Goal: Task Accomplishment & Management: Complete application form

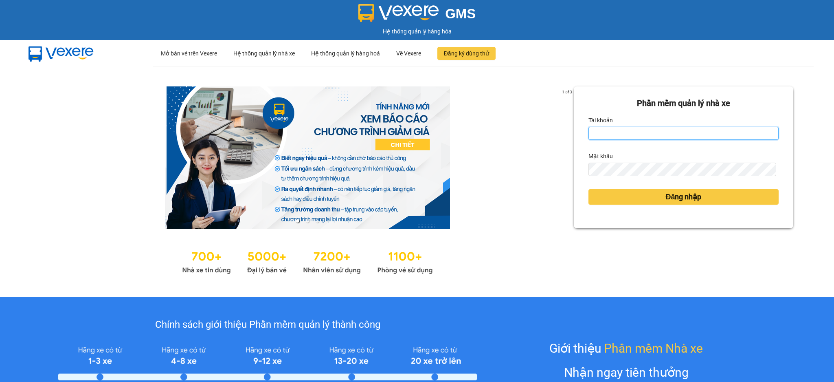
click at [611, 133] on input "Tài khoản" at bounding box center [684, 133] width 190 height 13
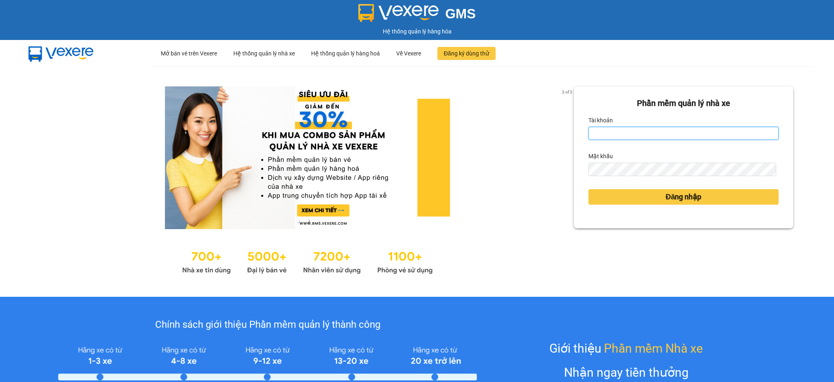
type input "tho.hao"
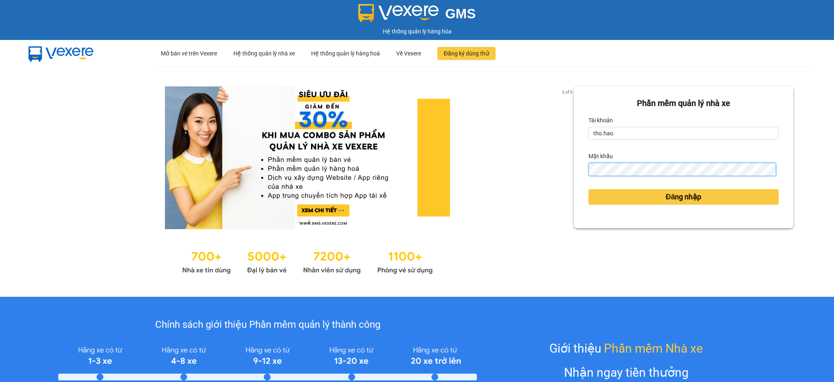
click at [589, 189] on button "Đăng nhập" at bounding box center [684, 196] width 190 height 15
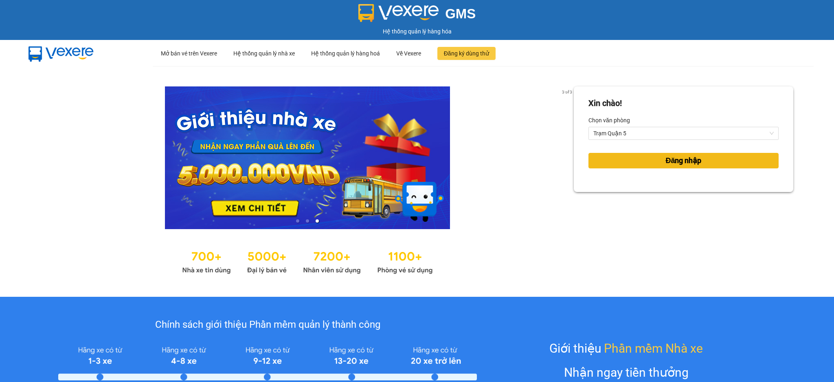
click at [639, 162] on button "Đăng nhập" at bounding box center [684, 160] width 190 height 15
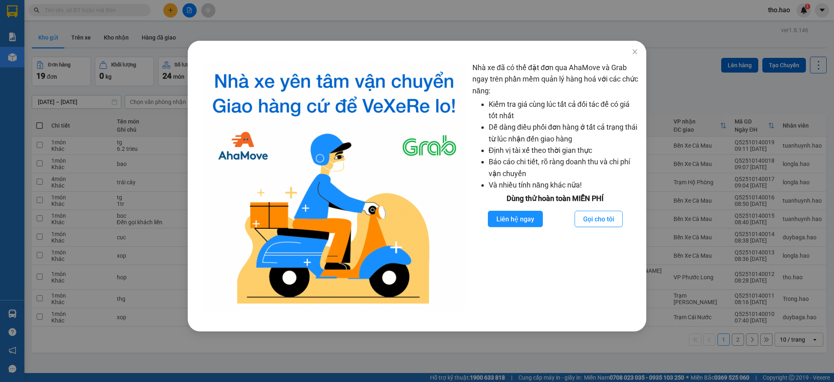
drag, startPoint x: 688, startPoint y: 89, endPoint x: 622, endPoint y: 104, distance: 67.7
click at [688, 90] on div "Nhà xe đã có thể đặt đơn qua AhaMove và Grab ngay trên phần mềm quản lý hàng ho…" at bounding box center [417, 191] width 834 height 382
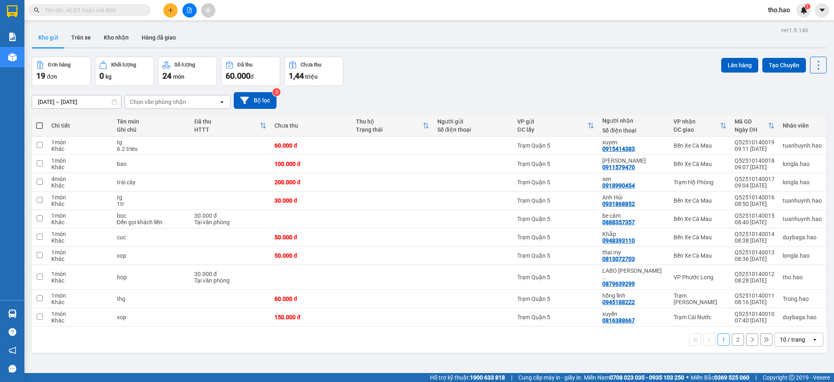
drag, startPoint x: 99, startPoint y: 39, endPoint x: 125, endPoint y: 54, distance: 30.5
click at [100, 39] on button "Kho nhận" at bounding box center [116, 38] width 38 height 20
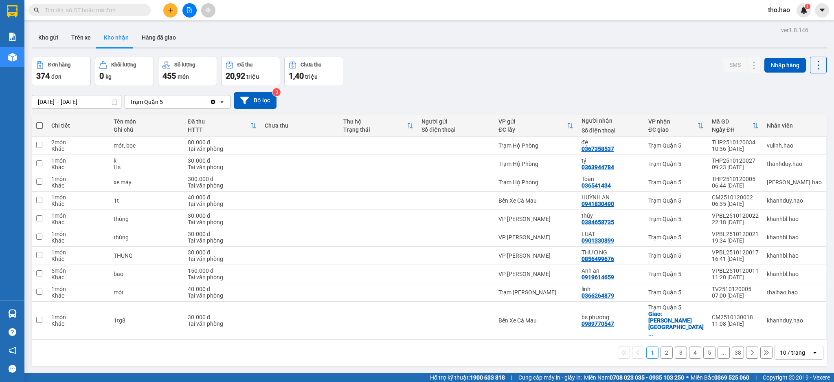
click at [785, 348] on div "10 / trang" at bounding box center [792, 352] width 25 height 8
click at [795, 322] on span "100 / trang" at bounding box center [787, 322] width 29 height 8
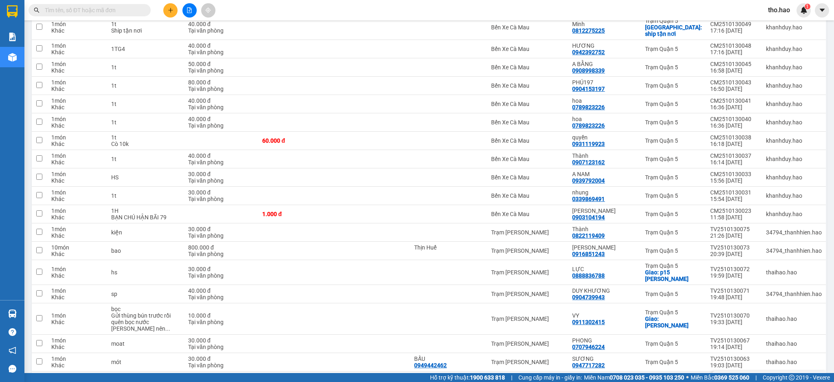
scroll to position [1698, 0]
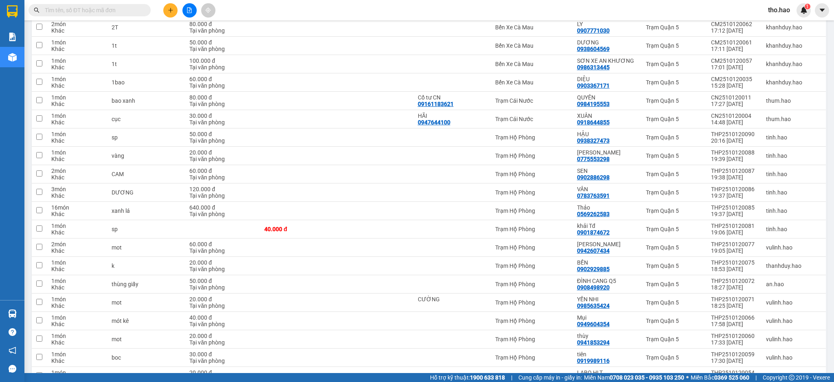
scroll to position [1401, 0]
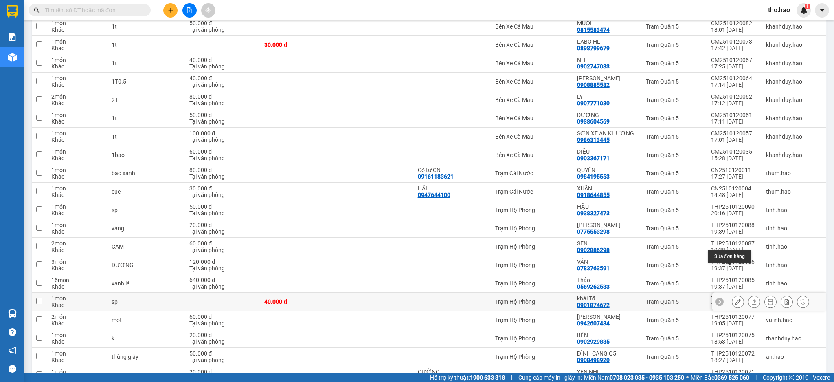
click at [735, 299] on icon at bounding box center [738, 302] width 6 height 6
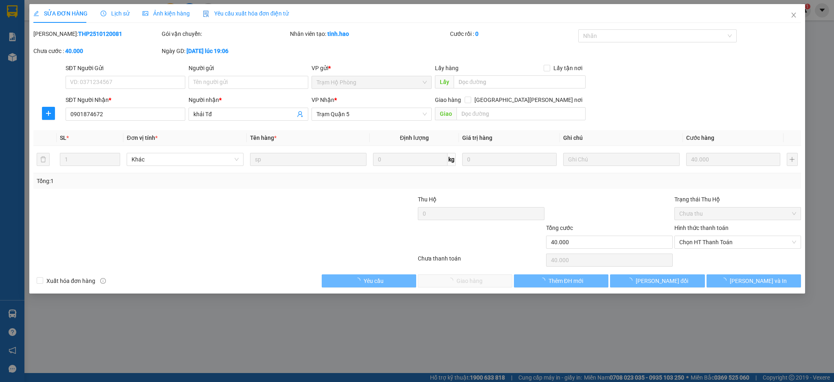
type input "0901874672"
type input "khải Tđ"
type input "40.000"
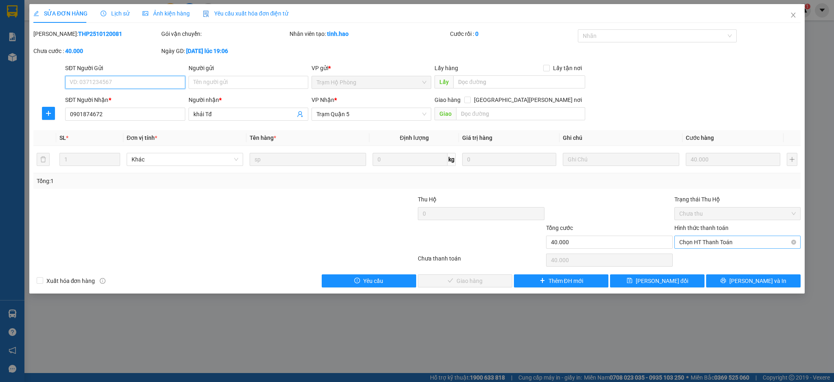
click at [714, 247] on span "Chọn HT Thanh Toán" at bounding box center [738, 242] width 117 height 12
click at [708, 258] on div "Tại văn phòng" at bounding box center [738, 258] width 117 height 9
type input "0"
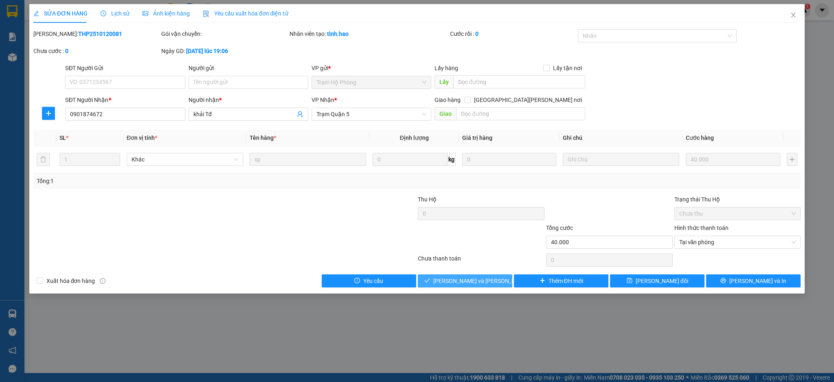
click at [499, 275] on button "[PERSON_NAME] và [PERSON_NAME] hàng" at bounding box center [465, 280] width 95 height 13
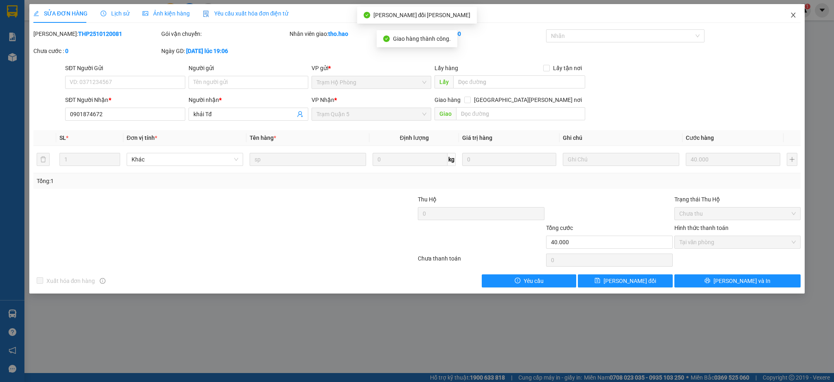
click at [794, 16] on icon "close" at bounding box center [794, 15] width 4 height 5
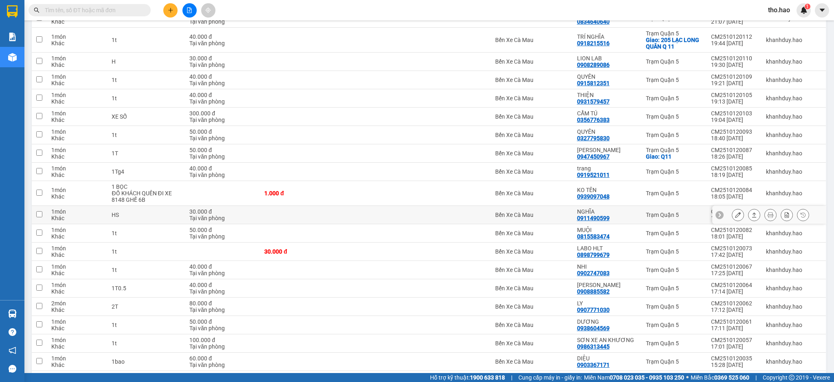
scroll to position [1196, 0]
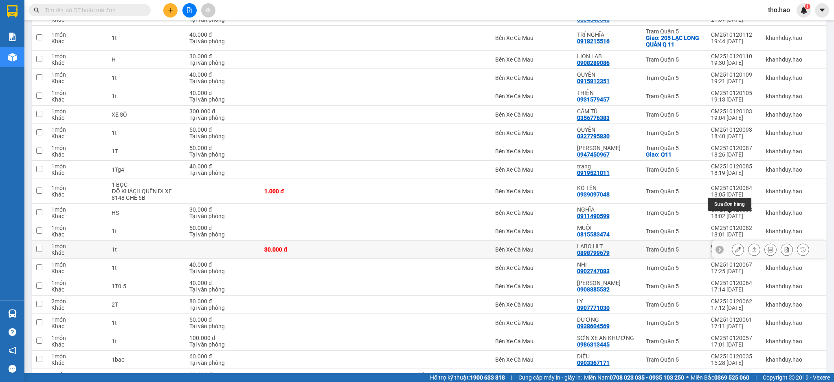
click at [732, 242] on button at bounding box center [737, 249] width 11 height 14
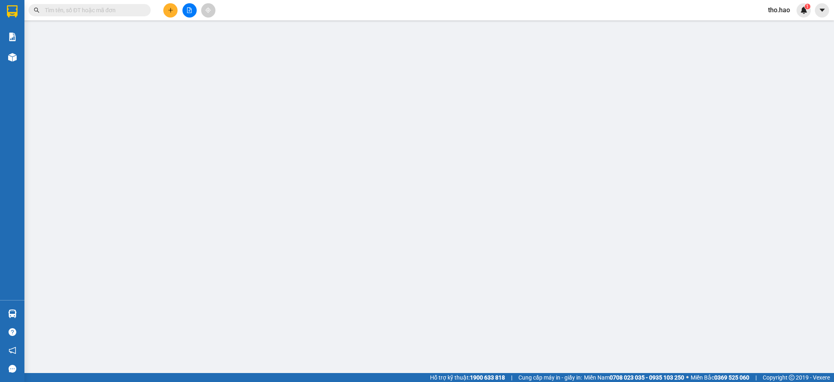
type input "0898799679"
type input "LABO HLT"
type input "30.000"
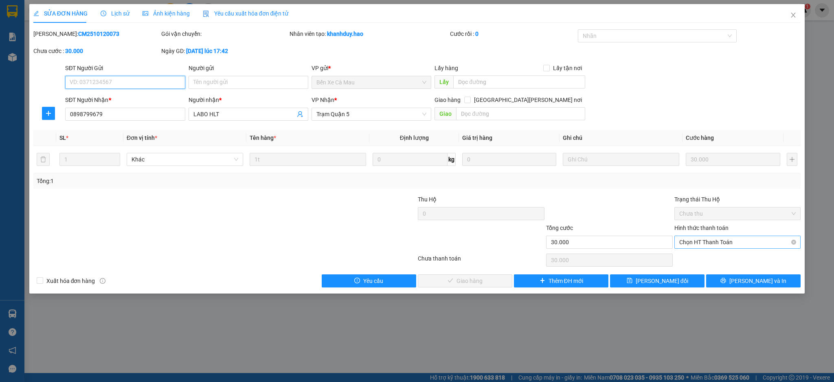
click at [727, 236] on span "Chọn HT Thanh Toán" at bounding box center [738, 242] width 117 height 12
drag, startPoint x: 715, startPoint y: 263, endPoint x: 672, endPoint y: 262, distance: 43.2
click at [715, 263] on div "Tại văn phòng" at bounding box center [738, 258] width 127 height 13
type input "0"
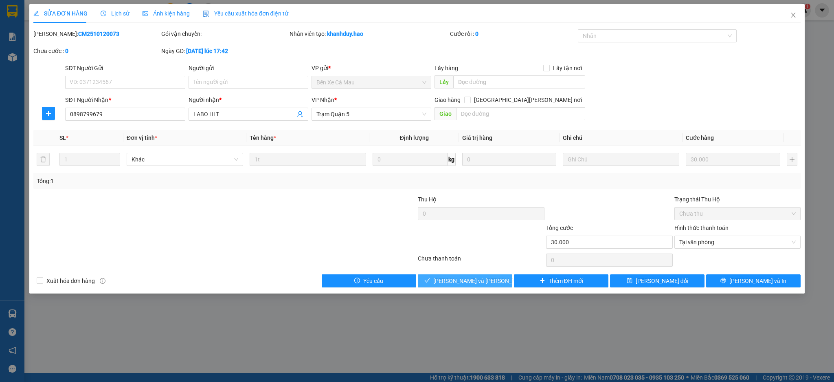
drag, startPoint x: 440, startPoint y: 277, endPoint x: 494, endPoint y: 267, distance: 55.5
click at [430, 278] on icon "check" at bounding box center [428, 280] width 6 height 6
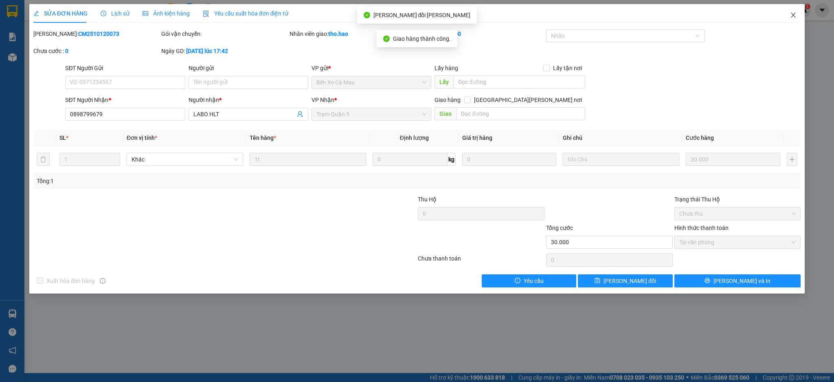
click at [790, 17] on span "Close" at bounding box center [793, 15] width 23 height 23
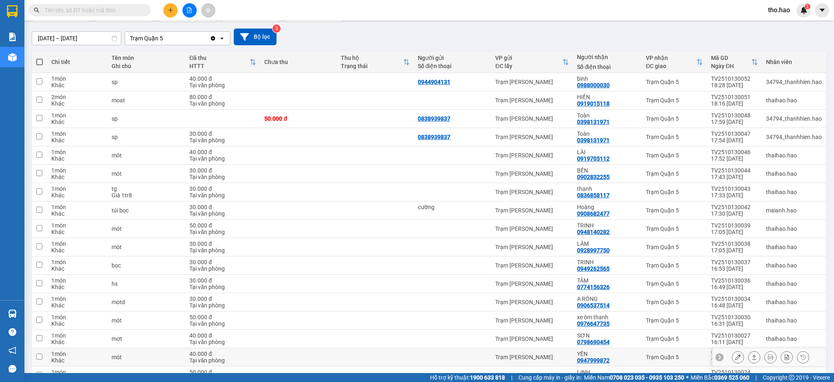
scroll to position [108, 0]
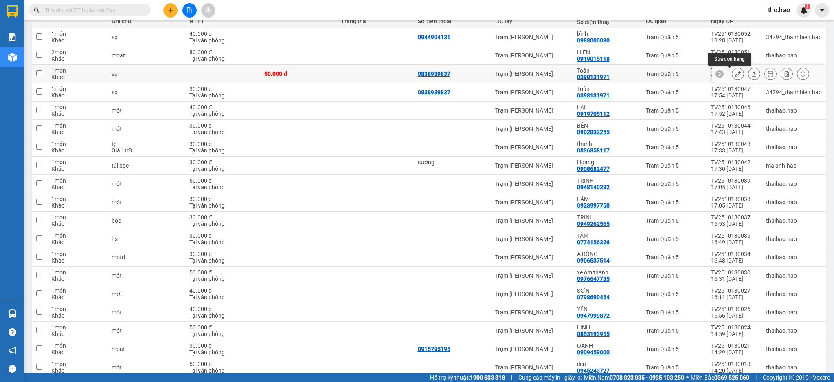
click at [735, 74] on icon at bounding box center [738, 74] width 6 height 6
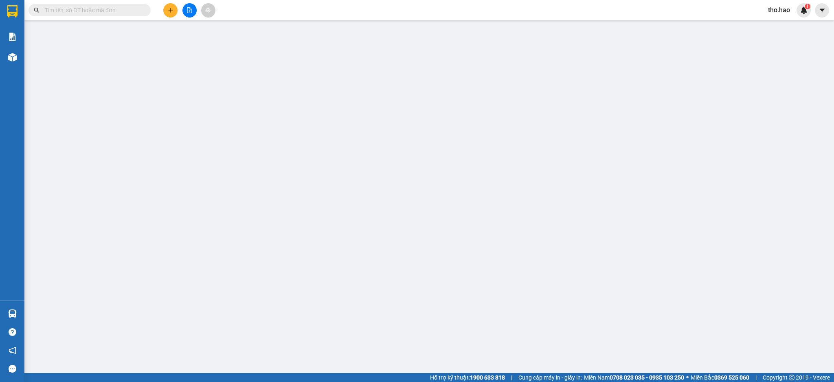
type input "0838939837"
type input "0398131971"
type input "Toàn"
type input "50.000"
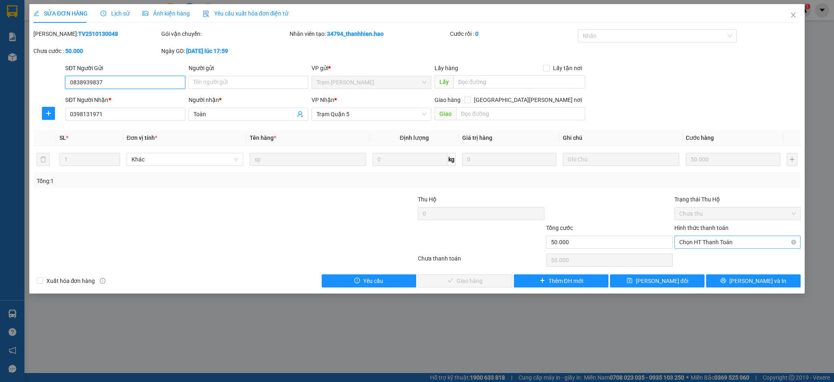
click at [696, 243] on span "Chọn HT Thanh Toán" at bounding box center [738, 242] width 117 height 12
drag, startPoint x: 693, startPoint y: 261, endPoint x: 632, endPoint y: 260, distance: 61.1
click at [692, 260] on div "Tại văn phòng" at bounding box center [738, 258] width 117 height 9
type input "0"
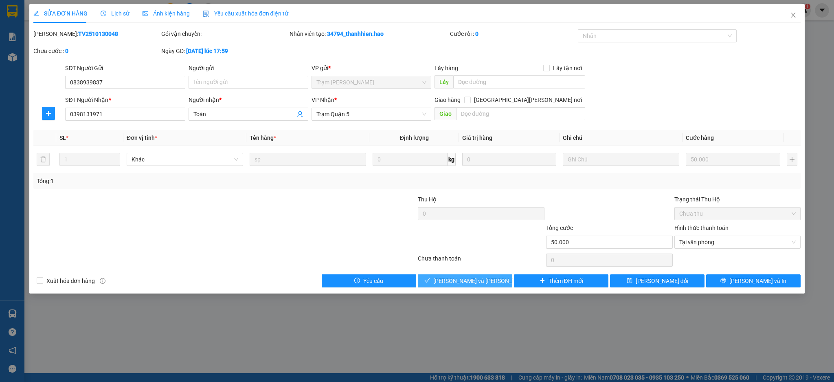
click at [482, 282] on span "[PERSON_NAME] và [PERSON_NAME] hàng" at bounding box center [488, 280] width 110 height 9
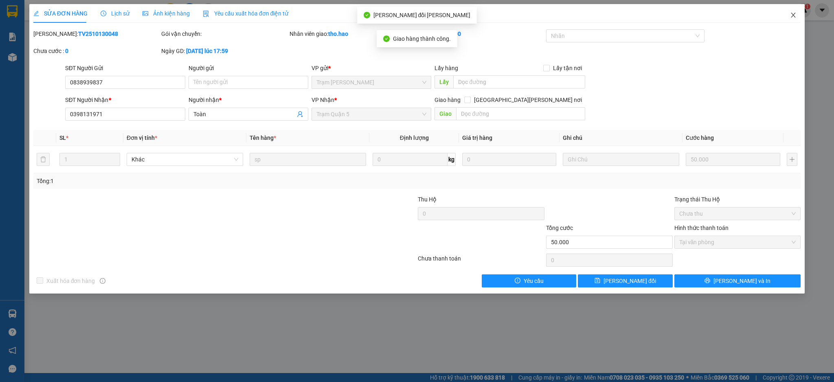
click at [793, 17] on icon "close" at bounding box center [793, 15] width 7 height 7
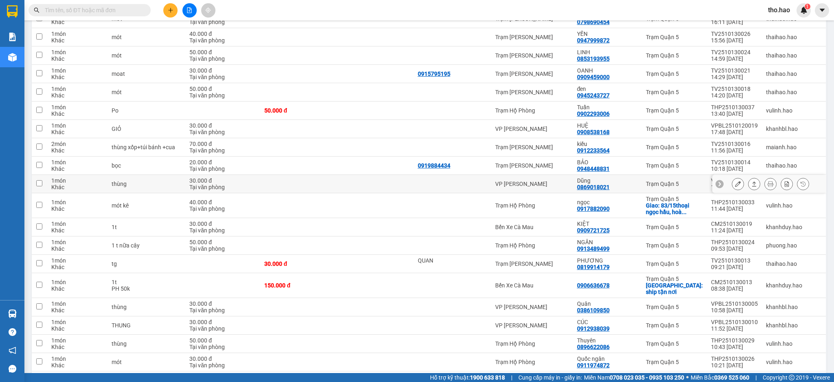
scroll to position [381, 0]
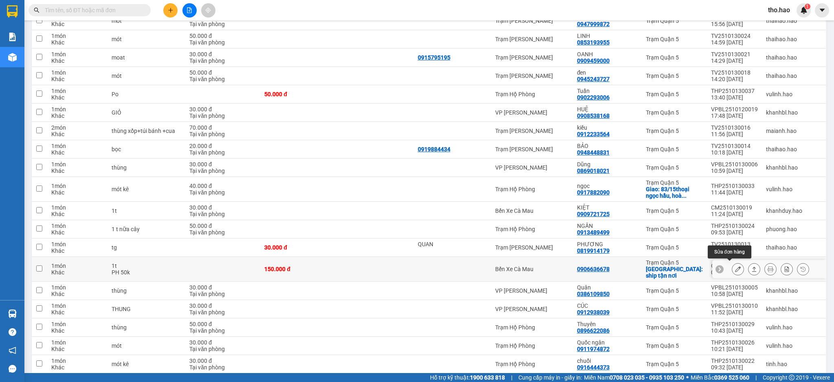
click at [735, 268] on icon at bounding box center [738, 269] width 6 height 6
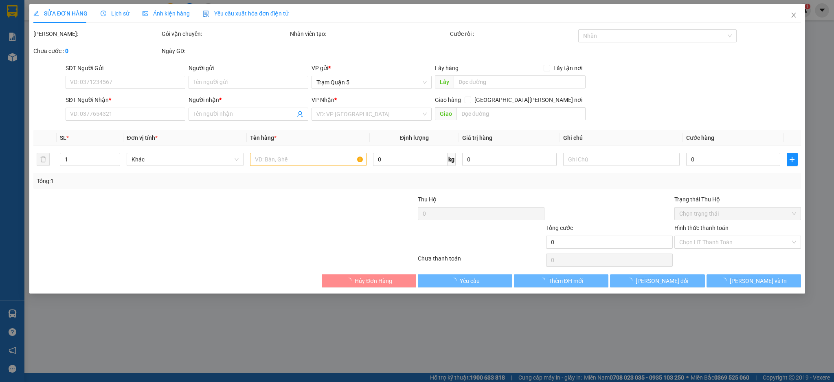
type input "0906636678"
checkbox input "true"
type input "ship tận nơi"
type input "150.000"
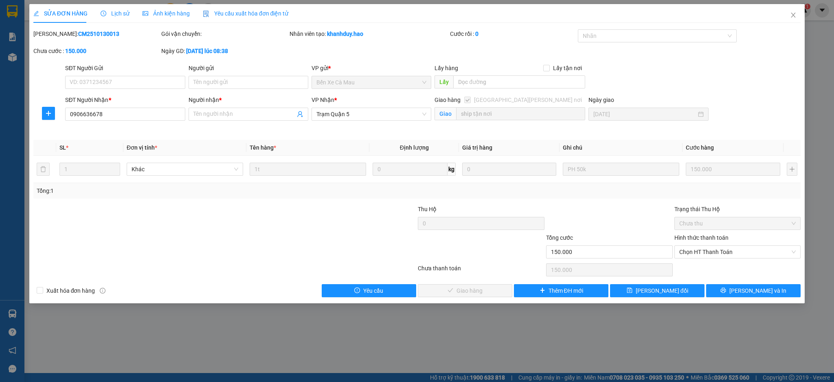
click at [172, 13] on span "Ảnh kiện hàng" at bounding box center [166, 13] width 47 height 7
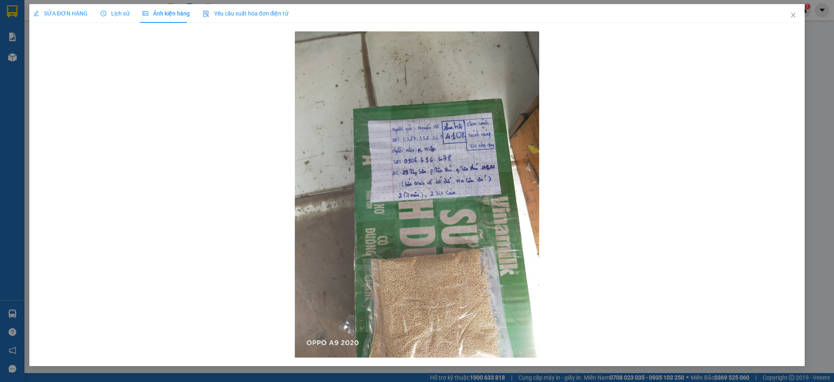
click at [600, 196] on div at bounding box center [417, 194] width 768 height 330
click at [793, 12] on icon "close" at bounding box center [793, 15] width 7 height 7
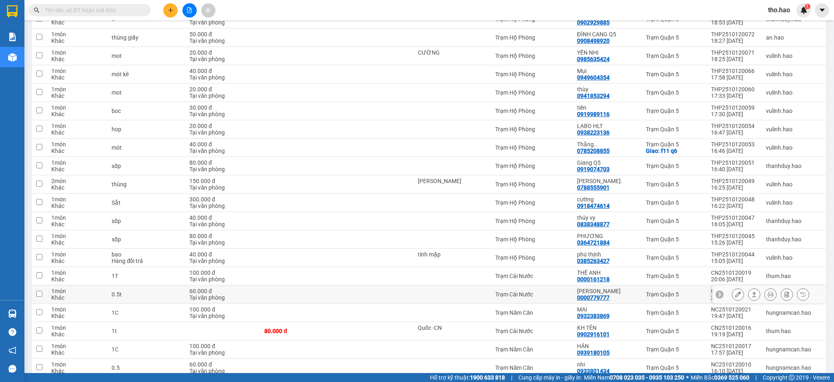
scroll to position [1672, 0]
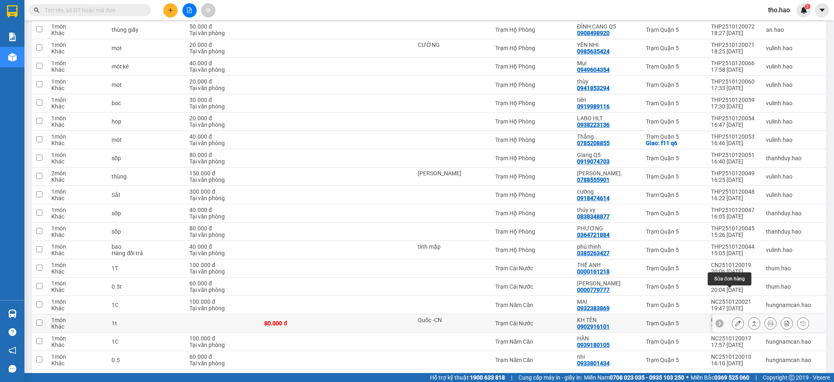
click at [735, 320] on icon at bounding box center [738, 323] width 6 height 6
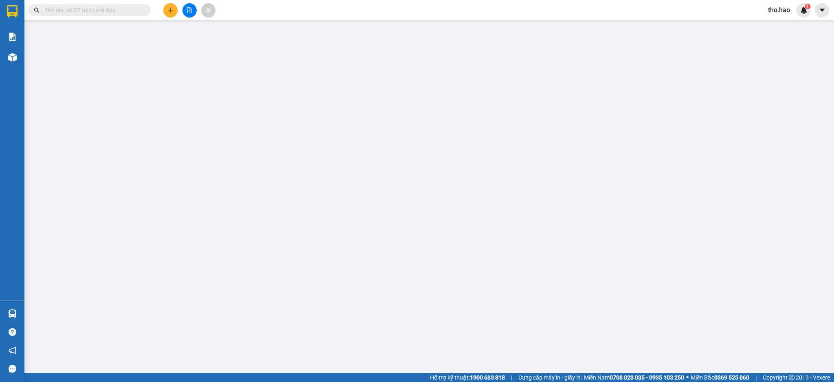
type input "Quốc -CN"
type input "0902916101"
type input "KH TÊN"
type input "80.000"
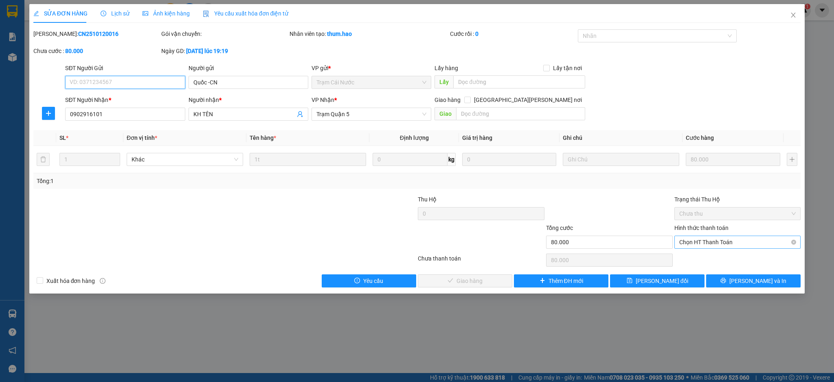
click at [728, 243] on span "Chọn HT Thanh Toán" at bounding box center [738, 242] width 117 height 12
click at [712, 260] on div "Tại văn phòng" at bounding box center [738, 258] width 117 height 9
type input "0"
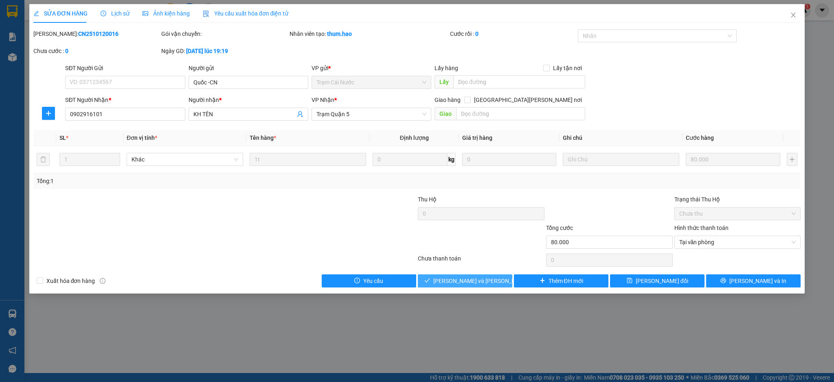
click at [493, 279] on button "[PERSON_NAME] và [PERSON_NAME] hàng" at bounding box center [465, 280] width 95 height 13
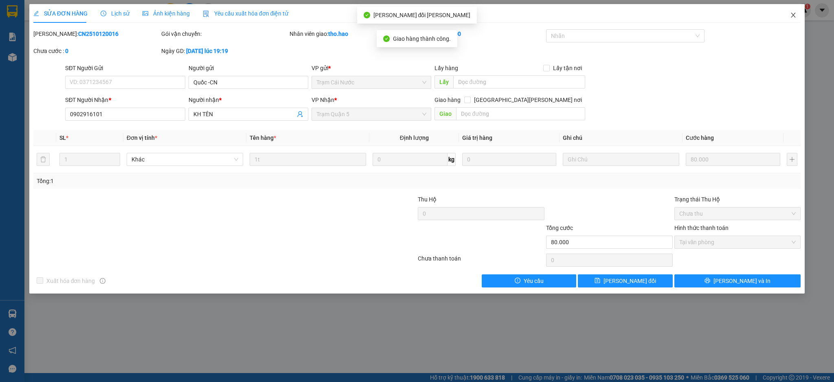
click at [793, 13] on icon "close" at bounding box center [793, 15] width 7 height 7
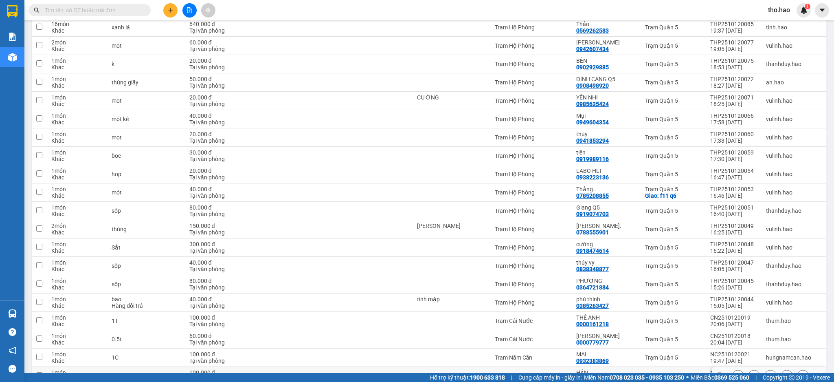
scroll to position [1672, 0]
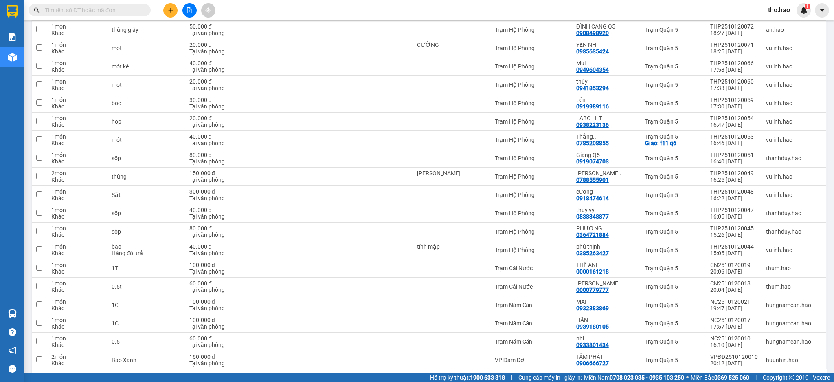
click at [718, 376] on button "3" at bounding box center [724, 382] width 12 height 12
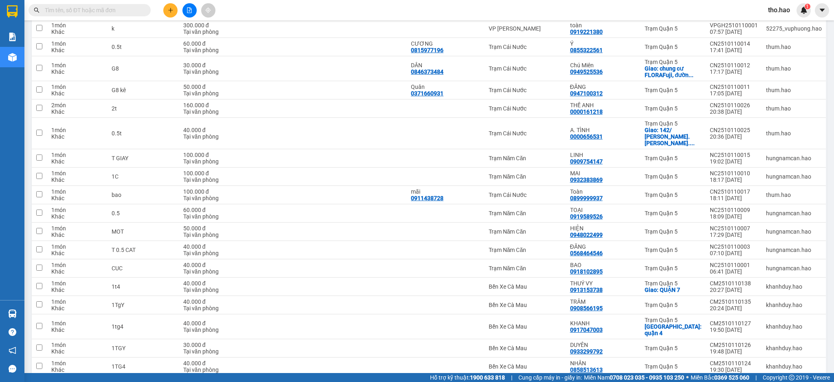
click at [732, 381] on button "4" at bounding box center [738, 389] width 12 height 12
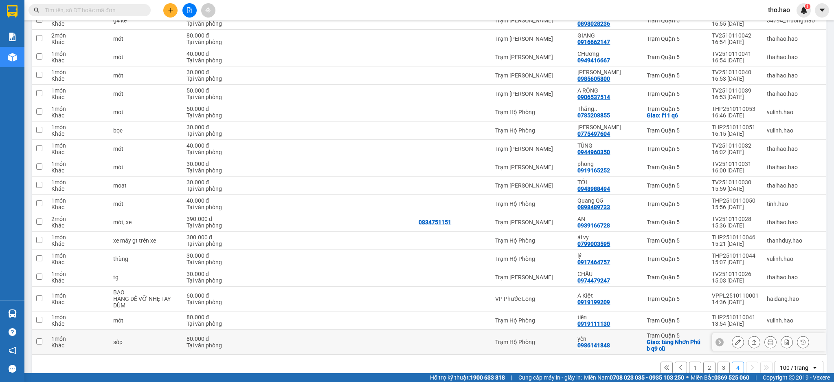
scroll to position [1115, 0]
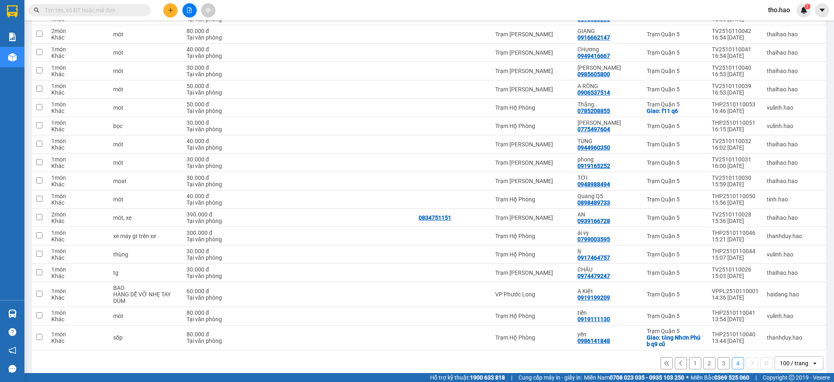
click at [704, 357] on button "2" at bounding box center [710, 363] width 12 height 12
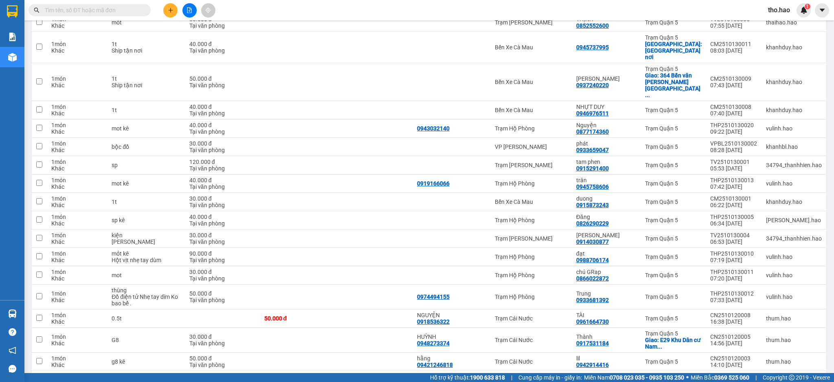
scroll to position [741, 0]
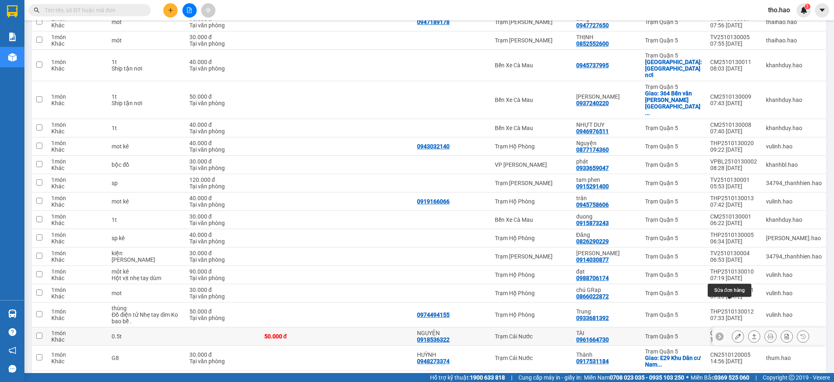
click at [732, 329] on button at bounding box center [737, 336] width 11 height 14
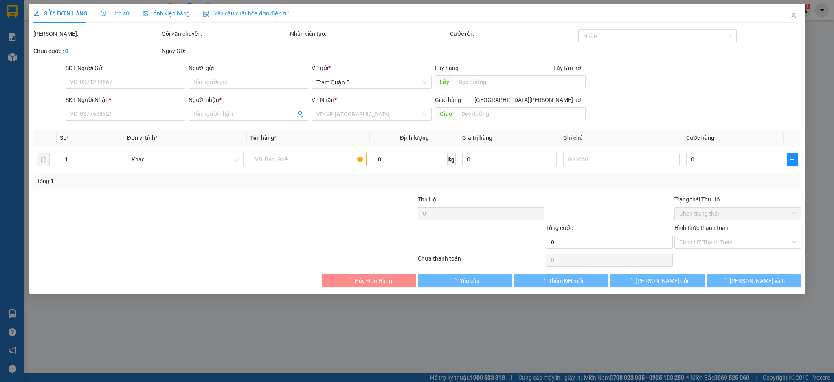
type input "0918536322"
type input "NGUYỆN"
type input "0961664730"
type input "TÀI"
type input "50.000"
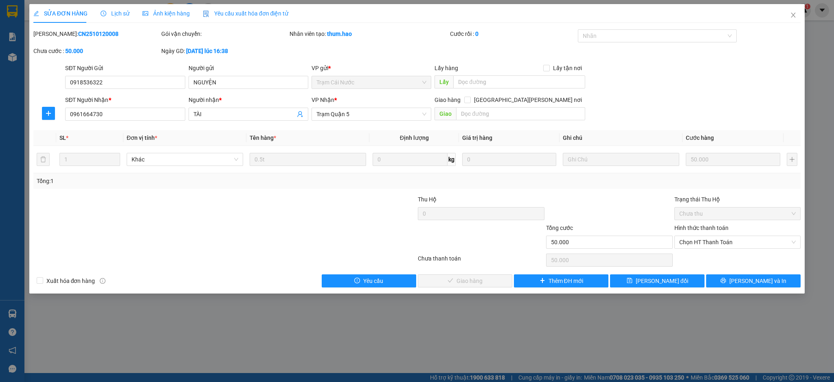
click at [155, 12] on span "Ảnh kiện hàng" at bounding box center [166, 13] width 47 height 7
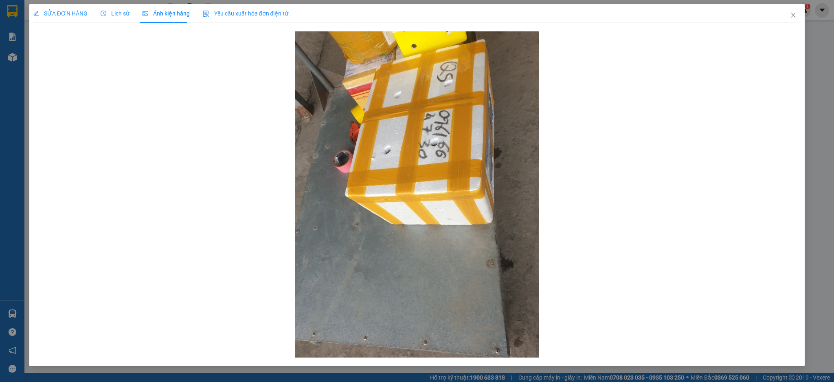
click at [51, 19] on div "SỬA ĐƠN HÀNG" at bounding box center [60, 13] width 54 height 19
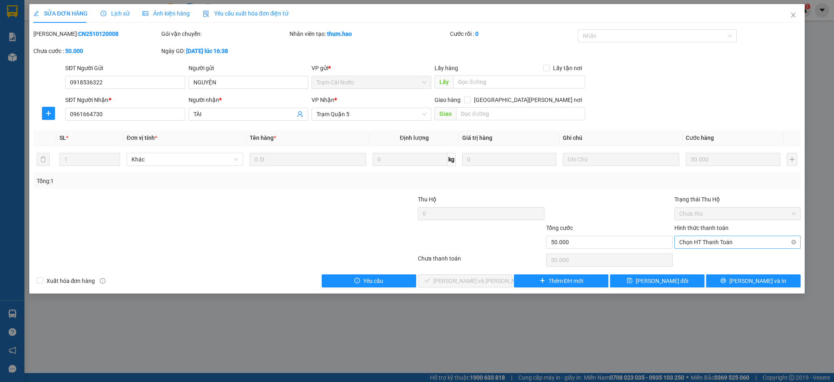
click at [720, 239] on span "Chọn HT Thanh Toán" at bounding box center [738, 242] width 117 height 12
click at [695, 259] on div "Tại văn phòng" at bounding box center [738, 258] width 117 height 9
type input "0"
click at [491, 284] on span "[PERSON_NAME] và [PERSON_NAME] hàng" at bounding box center [488, 280] width 110 height 9
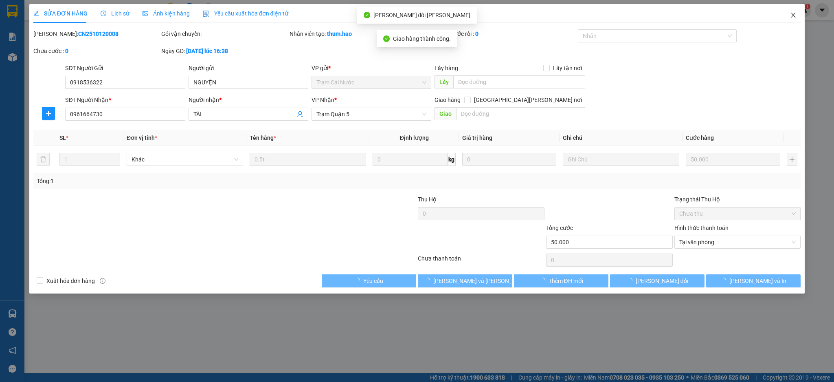
click at [794, 16] on icon "close" at bounding box center [793, 15] width 7 height 7
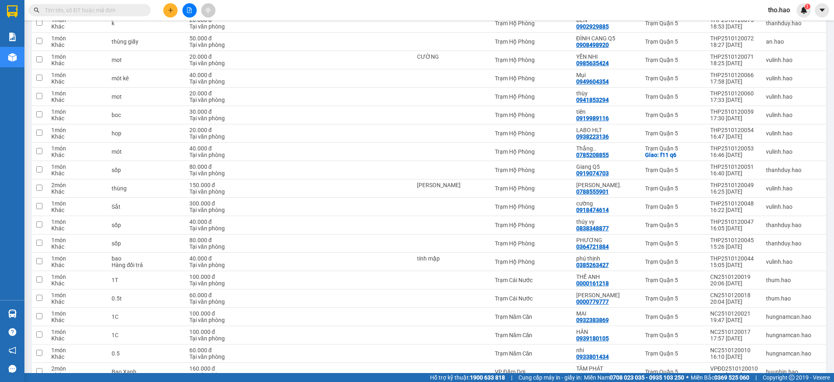
scroll to position [1672, 0]
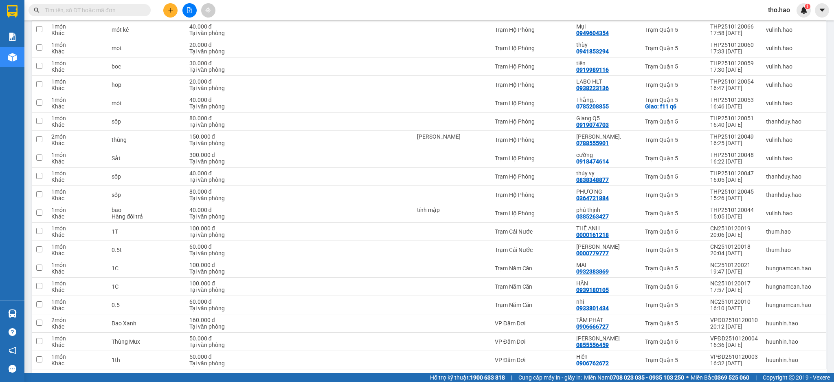
click at [689, 376] on button "1" at bounding box center [695, 382] width 12 height 12
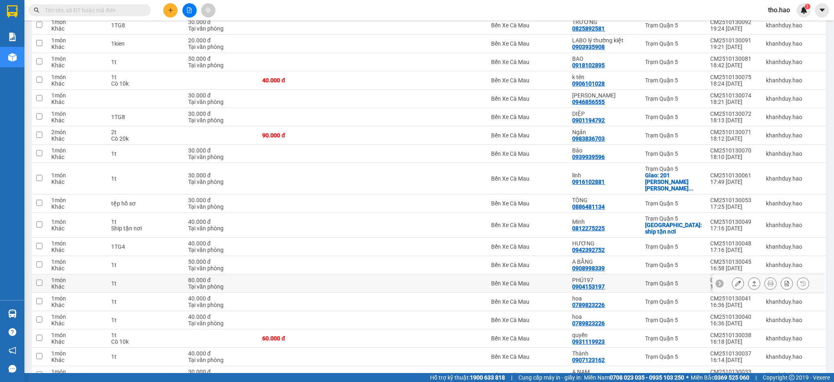
scroll to position [1359, 0]
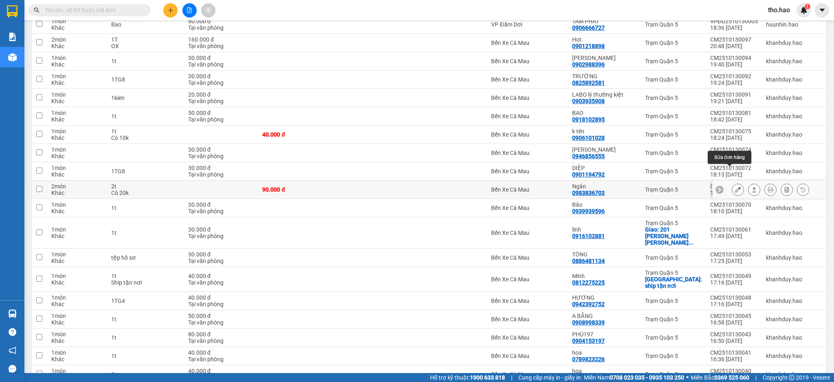
click at [732, 183] on button at bounding box center [737, 190] width 11 height 14
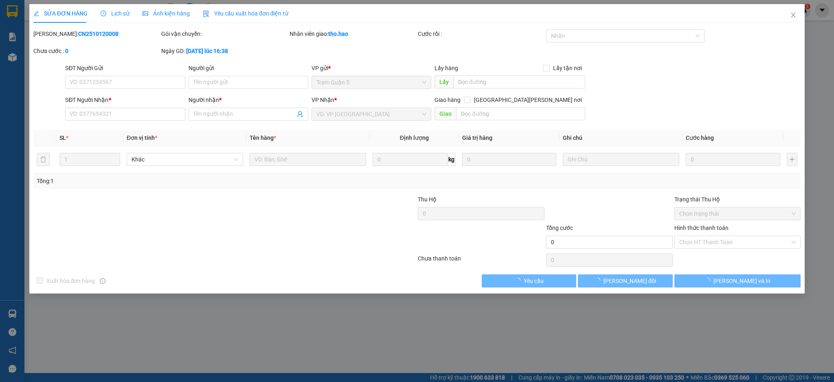
click at [172, 18] on div "Ảnh kiện hàng" at bounding box center [166, 13] width 47 height 9
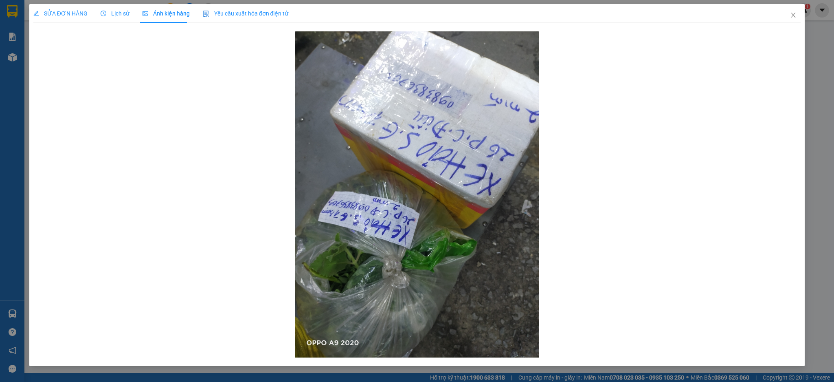
click at [70, 17] on div "SỬA ĐƠN HÀNG" at bounding box center [60, 13] width 54 height 9
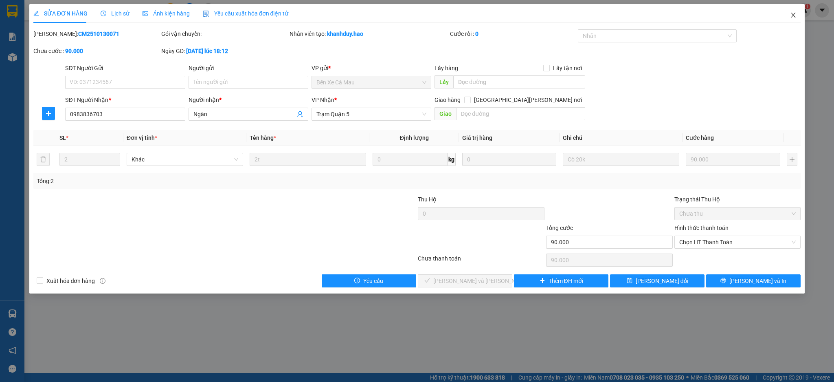
click at [790, 16] on span "Close" at bounding box center [793, 15] width 23 height 23
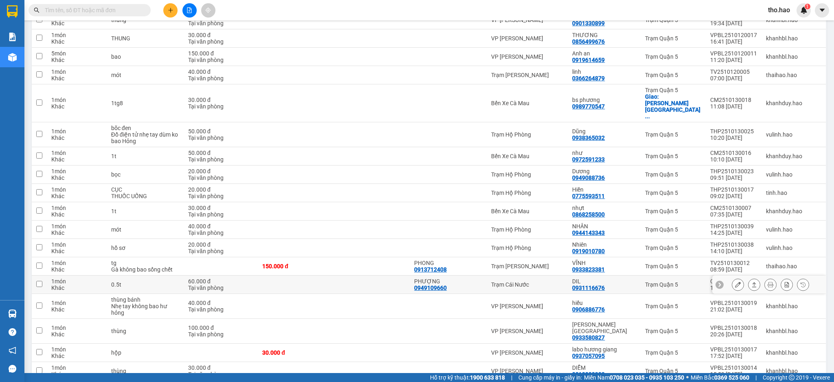
scroll to position [271, 0]
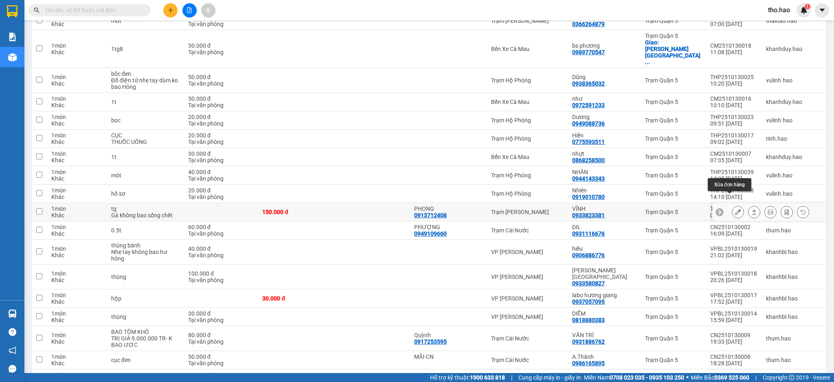
click at [735, 209] on icon at bounding box center [738, 212] width 6 height 6
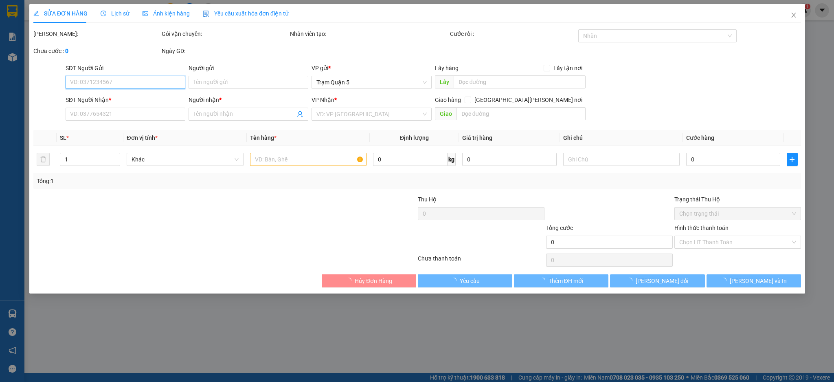
type input "0913712408"
type input "PHONG"
type input "0933823381"
type input "VĨNH"
type input "150.000"
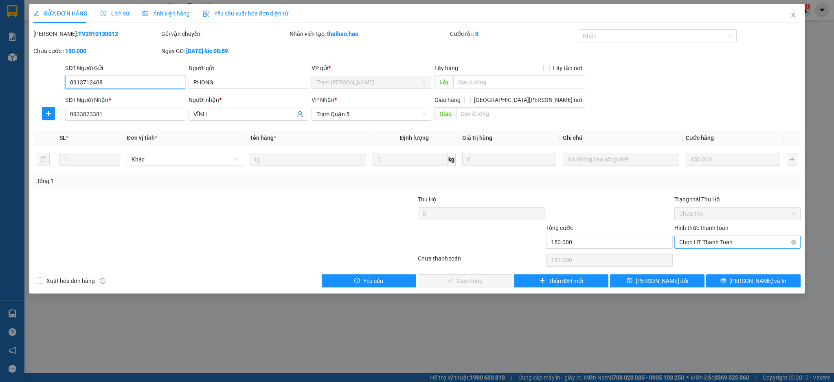
click at [713, 246] on span "Chọn HT Thanh Toán" at bounding box center [738, 242] width 117 height 12
drag, startPoint x: 710, startPoint y: 258, endPoint x: 637, endPoint y: 247, distance: 74.6
click at [709, 258] on div "Tại văn phòng" at bounding box center [738, 258] width 117 height 9
type input "0"
click at [504, 275] on button "[PERSON_NAME] và [PERSON_NAME] hàng" at bounding box center [465, 280] width 95 height 13
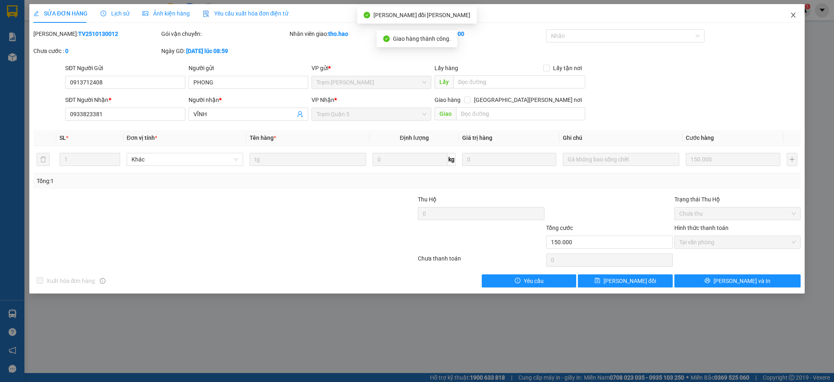
click at [792, 15] on icon "close" at bounding box center [793, 15] width 7 height 7
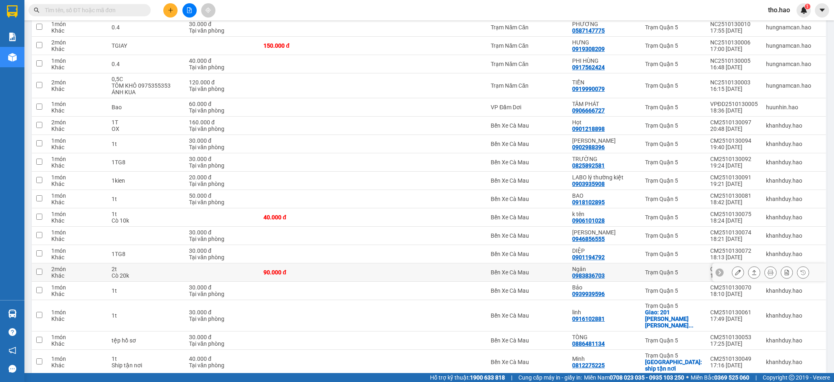
scroll to position [1210, 0]
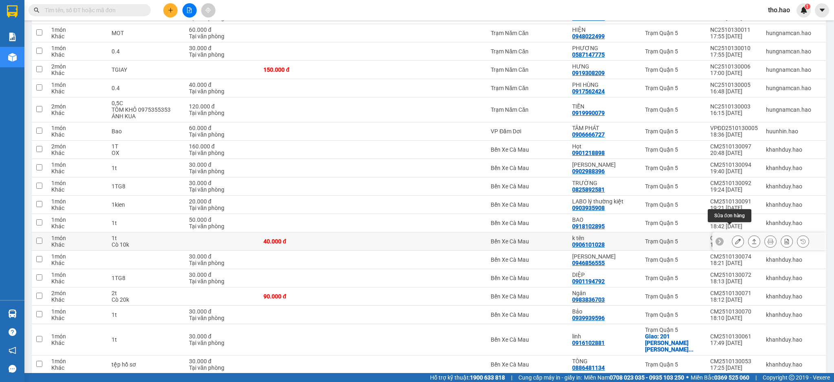
click at [735, 238] on icon at bounding box center [738, 241] width 6 height 6
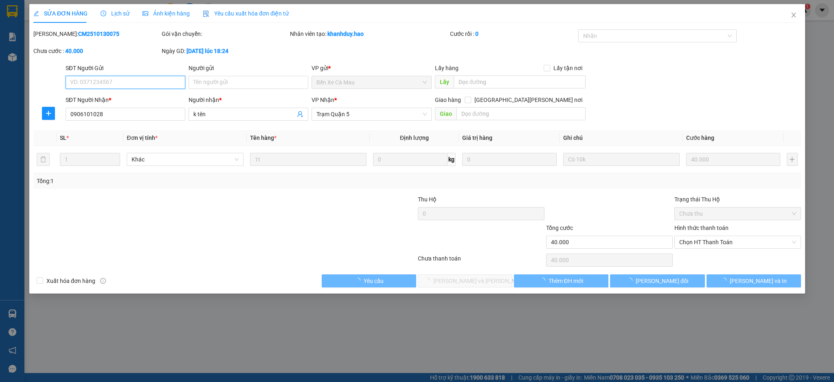
type input "0906101028"
type input "k tên"
type input "40.000"
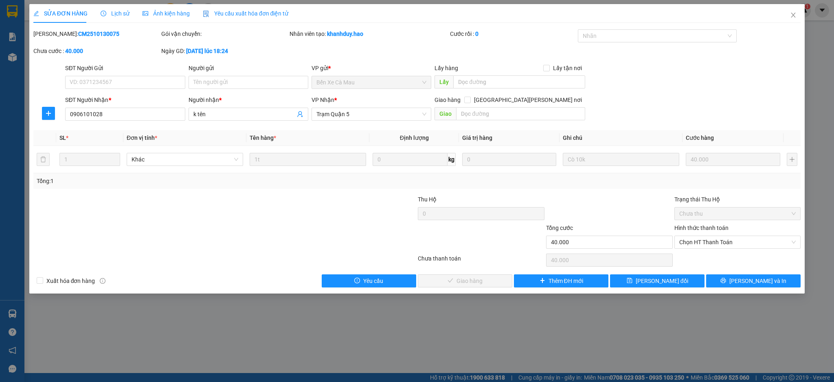
click at [162, 11] on span "Ảnh kiện hàng" at bounding box center [166, 13] width 47 height 7
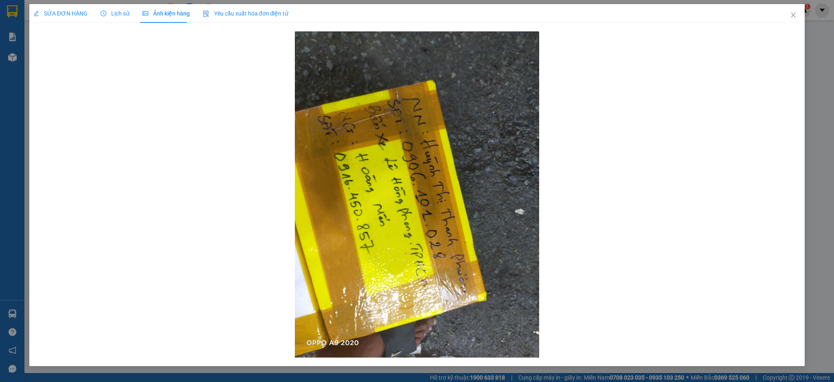
click at [120, 15] on span "Lịch sử" at bounding box center [115, 13] width 29 height 7
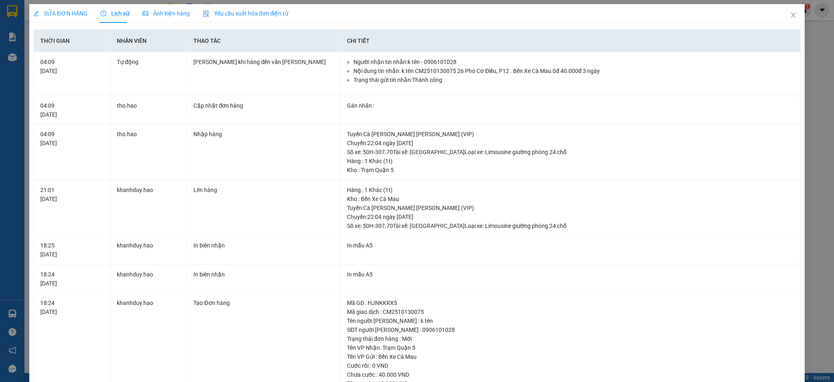
click at [59, 15] on span "SỬA ĐƠN HÀNG" at bounding box center [60, 13] width 54 height 7
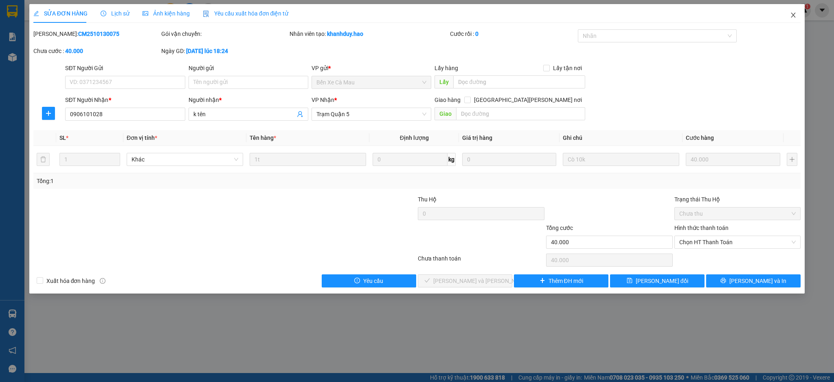
click at [790, 13] on span "Close" at bounding box center [793, 15] width 23 height 23
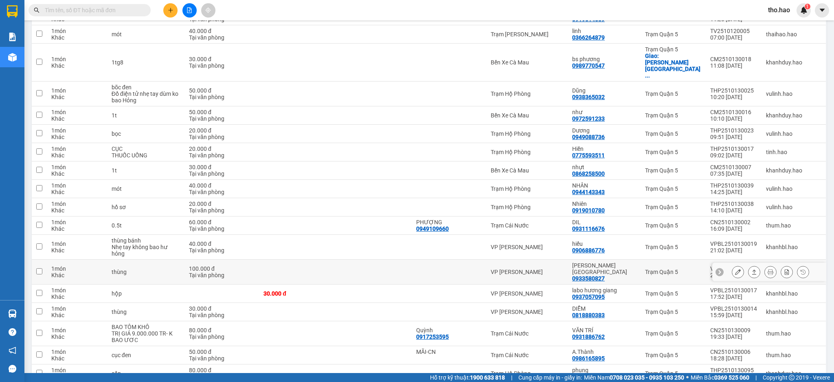
scroll to position [271, 0]
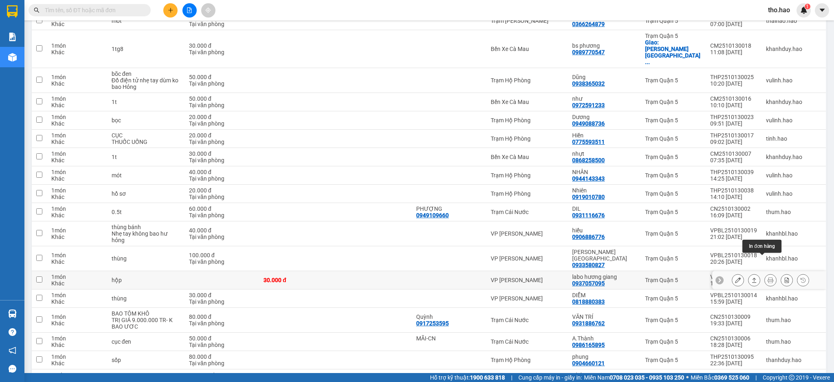
click at [768, 277] on icon at bounding box center [771, 280] width 6 height 6
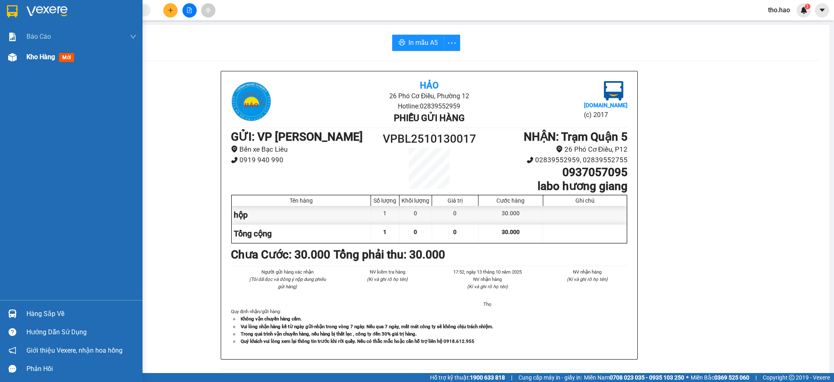
click at [22, 57] on div "Kho hàng mới" at bounding box center [71, 57] width 143 height 20
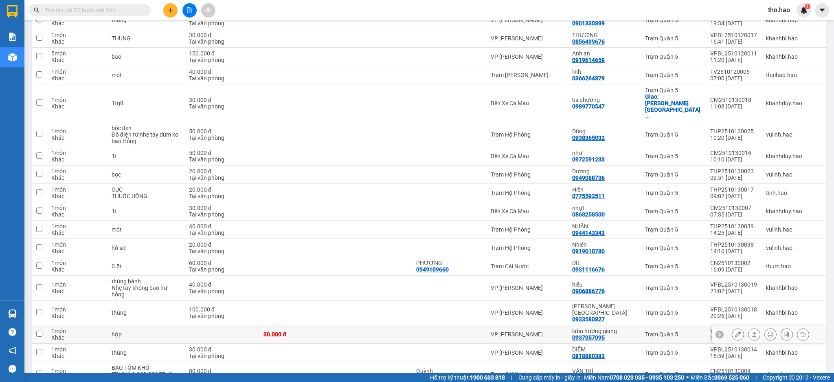
scroll to position [237, 0]
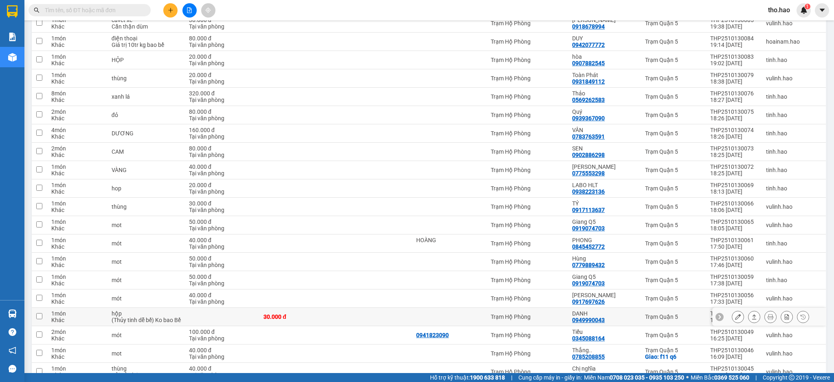
scroll to position [815, 0]
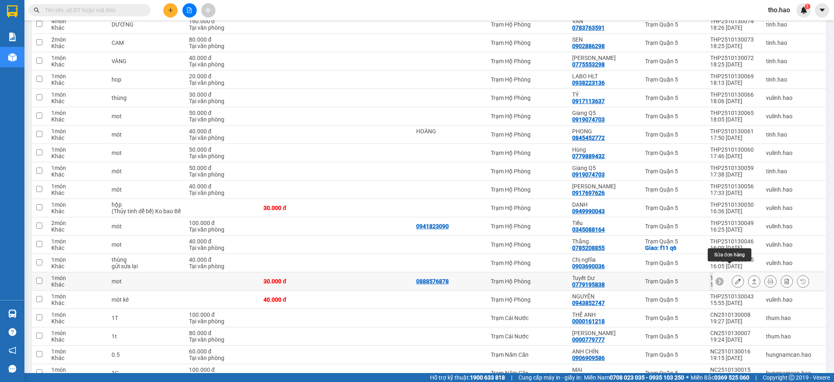
click at [735, 278] on icon at bounding box center [738, 281] width 6 height 6
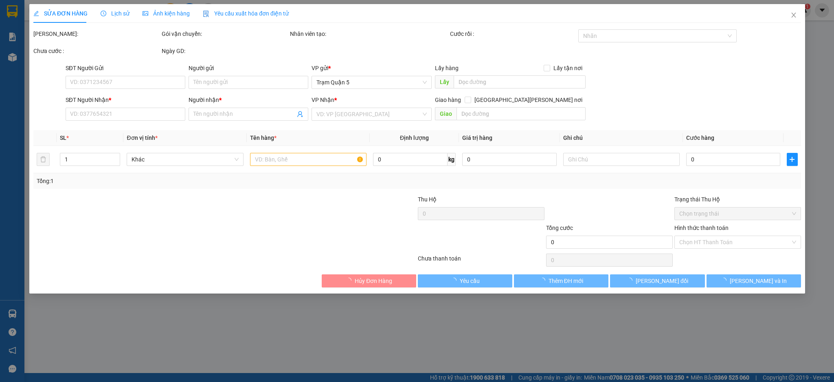
type input "0888576878"
type input "0779195838"
type input "Tuyết Dư"
type input "30.000"
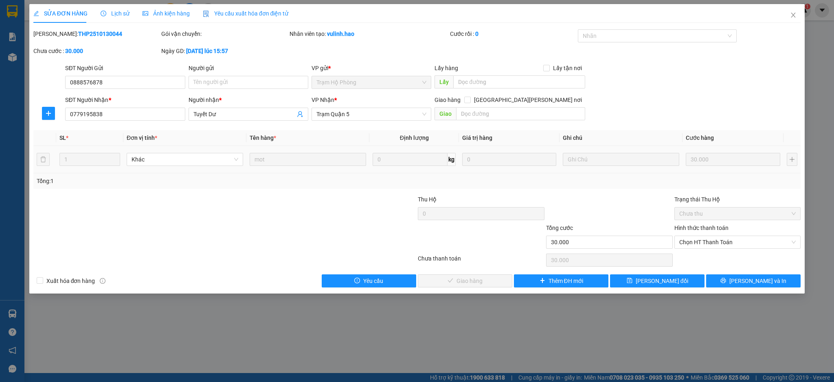
click at [163, 13] on span "Ảnh kiện hàng" at bounding box center [166, 13] width 47 height 7
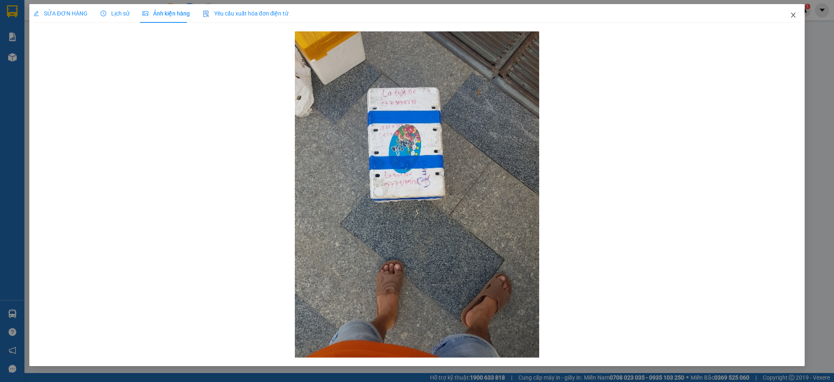
click at [792, 18] on icon "close" at bounding box center [794, 15] width 4 height 5
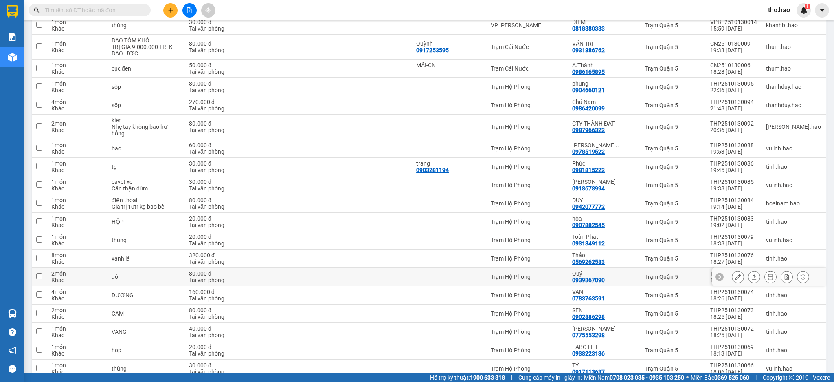
scroll to position [761, 0]
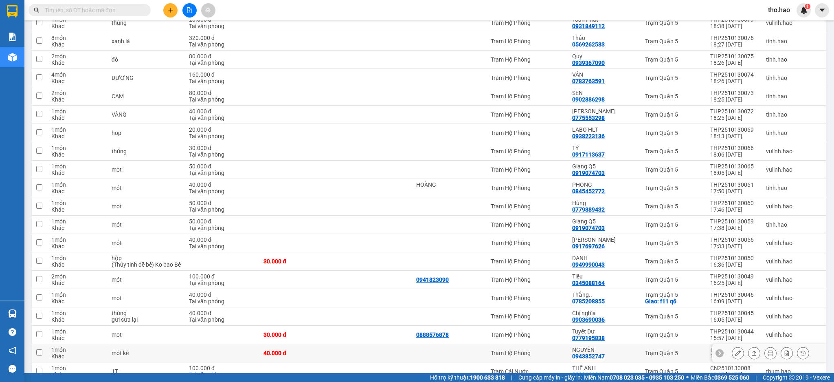
click at [735, 350] on icon at bounding box center [738, 353] width 6 height 6
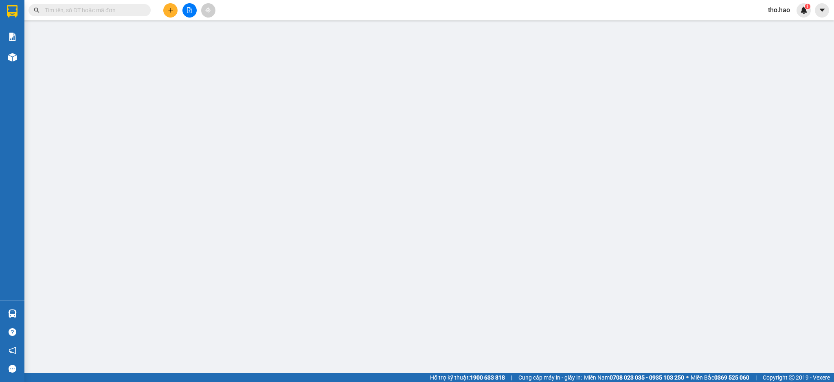
type input "0943852747"
type input "NGUYÊN"
type input "40.000"
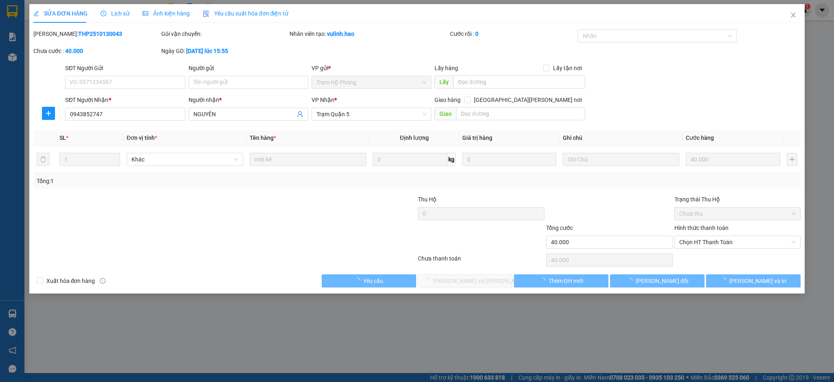
drag, startPoint x: 158, startPoint y: 7, endPoint x: 160, endPoint y: 11, distance: 4.4
click at [160, 9] on div "Ảnh kiện hàng" at bounding box center [166, 13] width 47 height 19
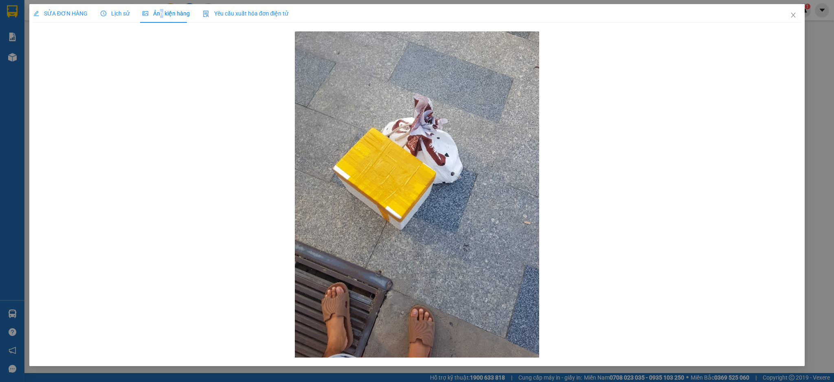
click at [160, 11] on span "Ảnh kiện hàng" at bounding box center [166, 13] width 47 height 7
click at [66, 12] on span "SỬA ĐƠN HÀNG" at bounding box center [60, 13] width 54 height 7
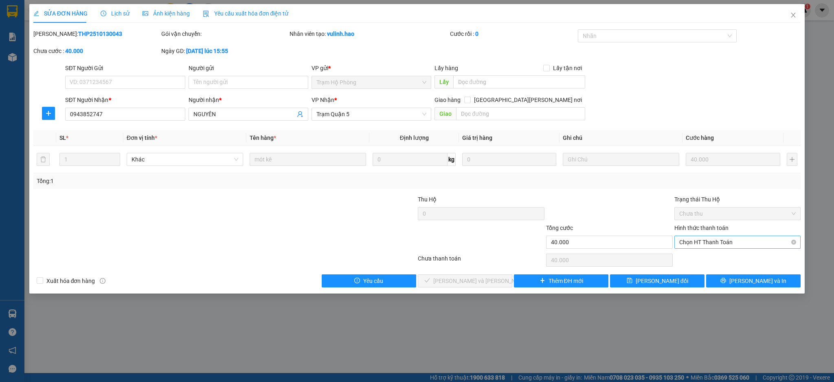
click at [709, 238] on span "Chọn HT Thanh Toán" at bounding box center [738, 242] width 117 height 12
drag, startPoint x: 702, startPoint y: 261, endPoint x: 473, endPoint y: 265, distance: 229.4
click at [701, 261] on div "Tại văn phòng" at bounding box center [738, 258] width 117 height 9
type input "0"
click at [475, 282] on span "[PERSON_NAME] và [PERSON_NAME] hàng" at bounding box center [488, 280] width 110 height 9
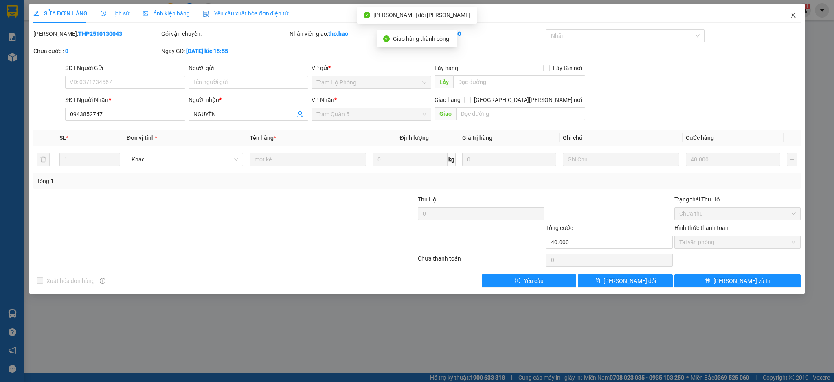
click at [796, 15] on icon "close" at bounding box center [793, 15] width 7 height 7
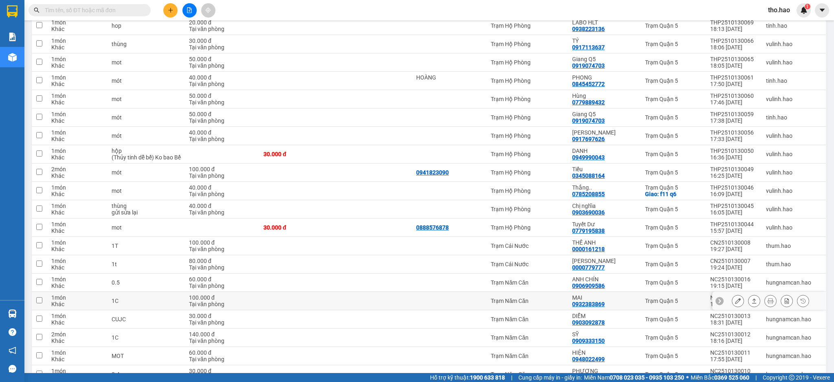
scroll to position [924, 0]
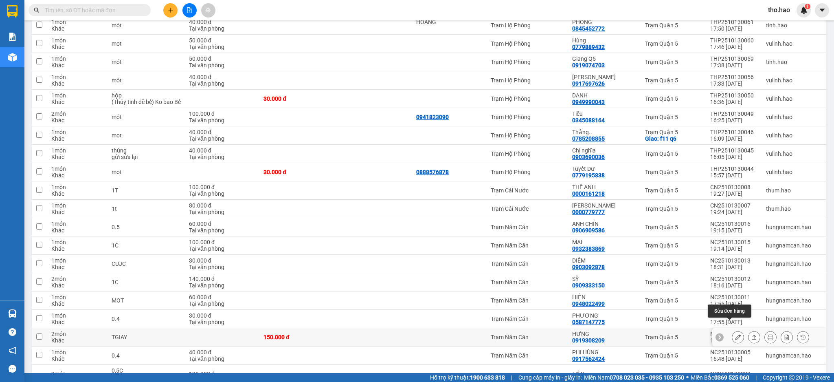
click at [735, 334] on icon at bounding box center [738, 337] width 6 height 6
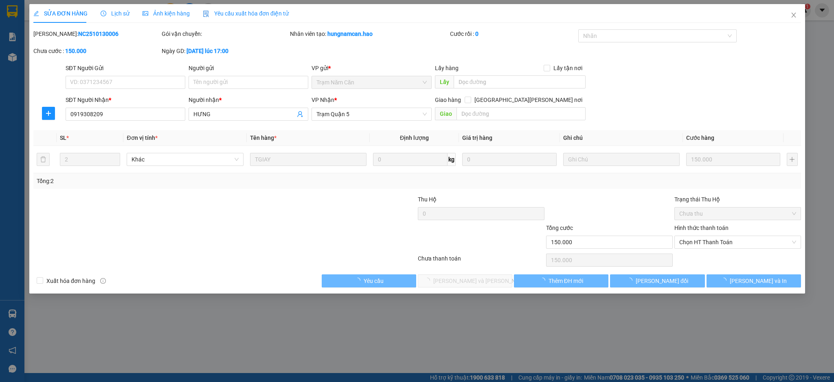
type input "0919308209"
type input "HƯNG"
type input "150.000"
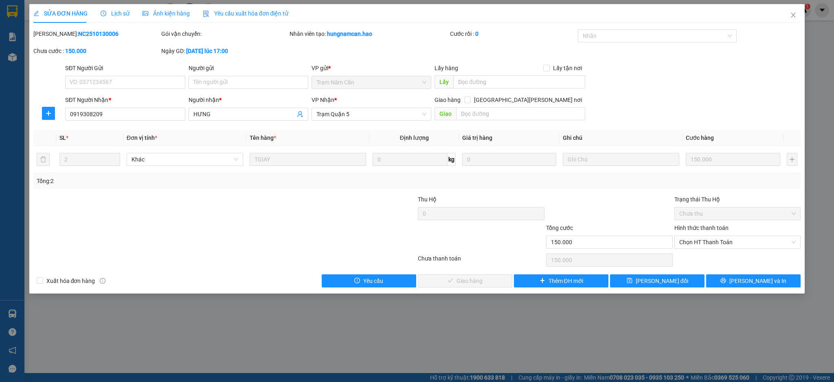
click at [154, 16] on span "Ảnh kiện hàng" at bounding box center [166, 13] width 47 height 7
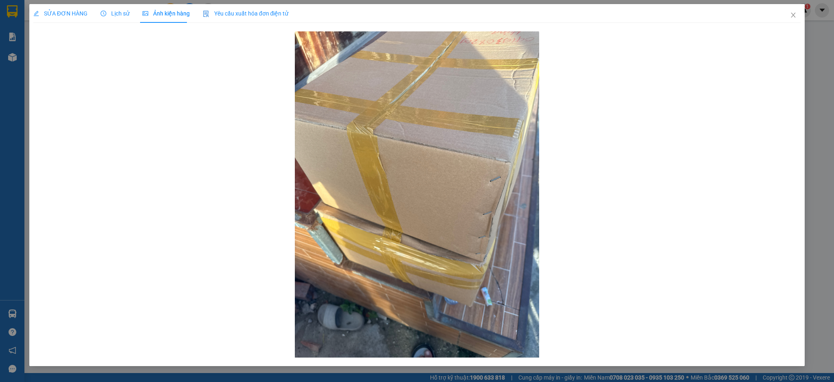
click at [62, 18] on div "SỬA ĐƠN HÀNG" at bounding box center [60, 13] width 54 height 9
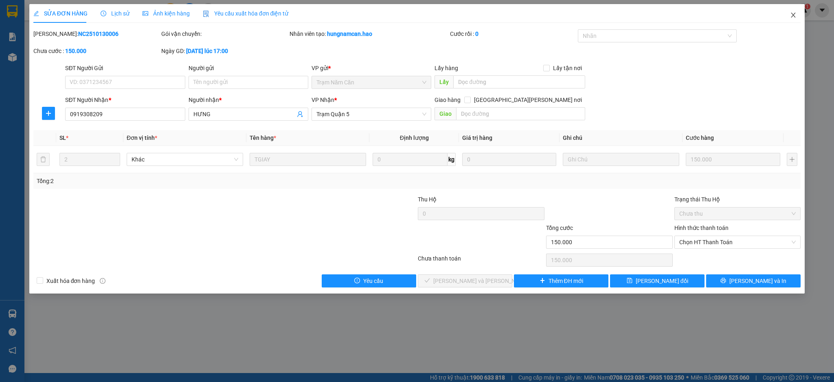
click at [795, 17] on icon "close" at bounding box center [794, 15] width 4 height 5
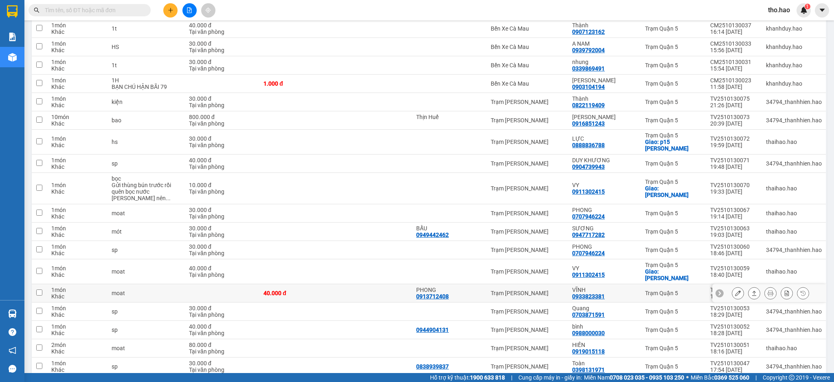
scroll to position [1698, 0]
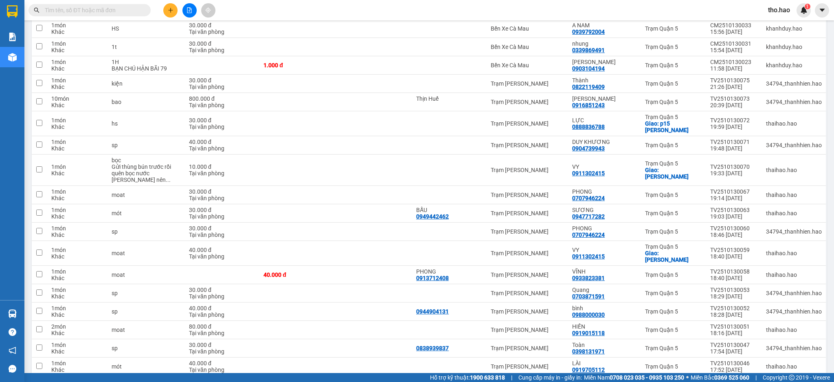
click at [705, 381] on button "2" at bounding box center [710, 389] width 12 height 12
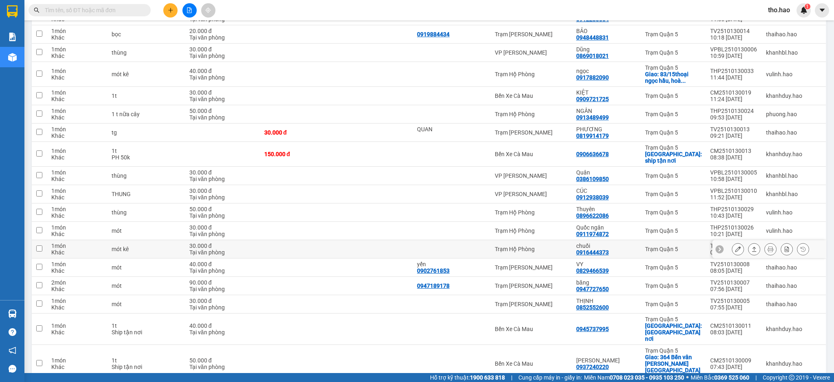
scroll to position [315, 0]
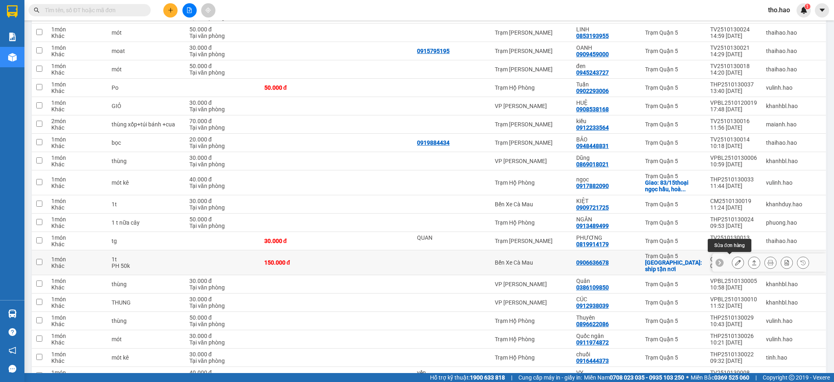
click at [735, 260] on icon at bounding box center [738, 263] width 6 height 6
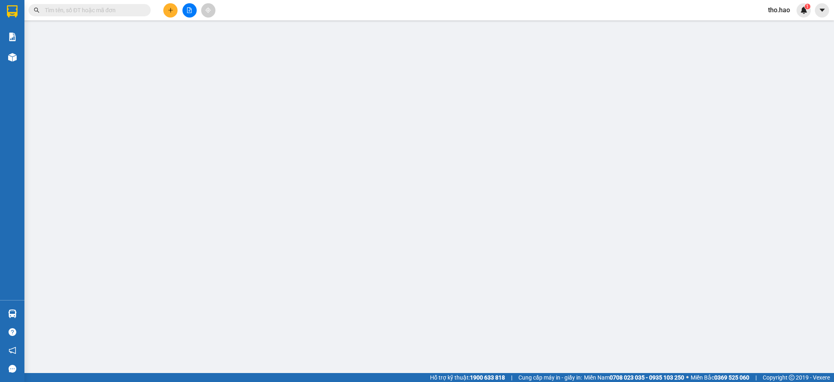
type input "0906636678"
checkbox input "true"
type input "ship tận nơi"
type input "150.000"
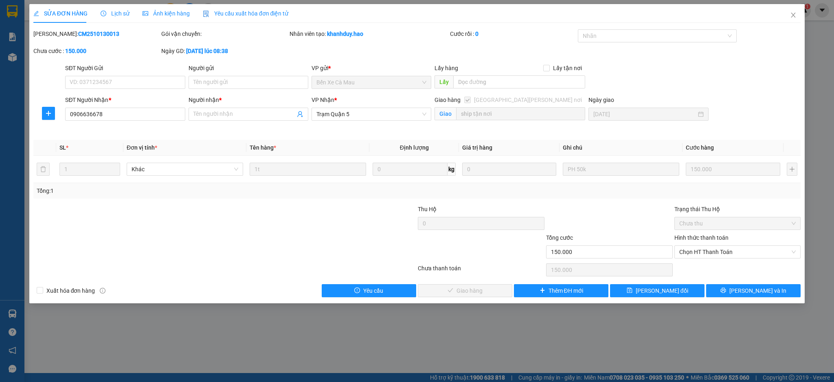
click at [160, 13] on span "Ảnh kiện hàng" at bounding box center [166, 13] width 47 height 7
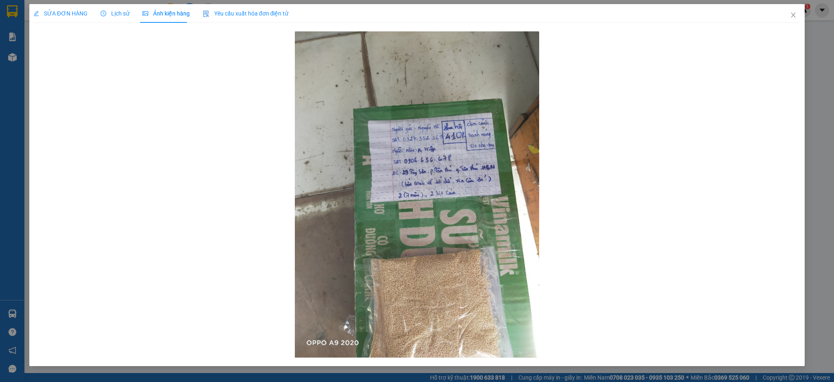
click at [77, 12] on span "SỬA ĐƠN HÀNG" at bounding box center [60, 13] width 54 height 7
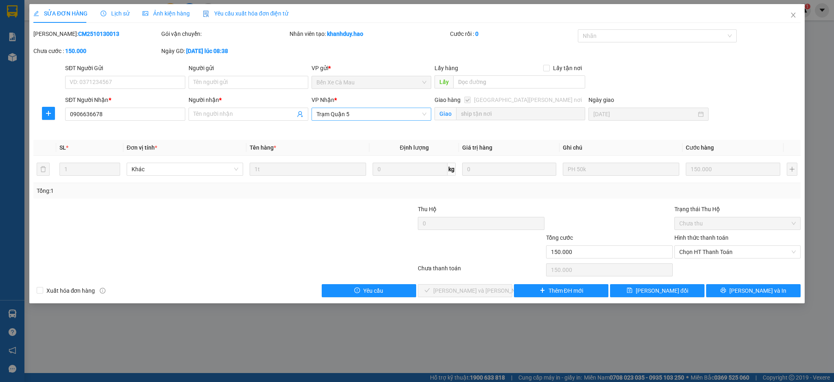
click at [360, 115] on span "Trạm Quận 5" at bounding box center [372, 114] width 110 height 12
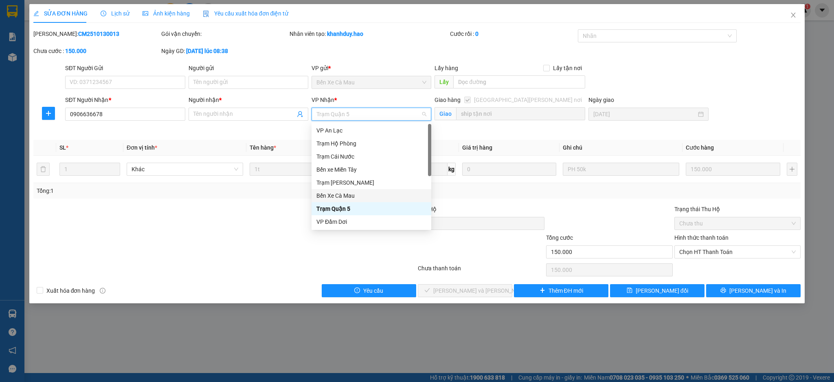
click at [359, 193] on div "Bến Xe Cà Mau" at bounding box center [372, 195] width 110 height 9
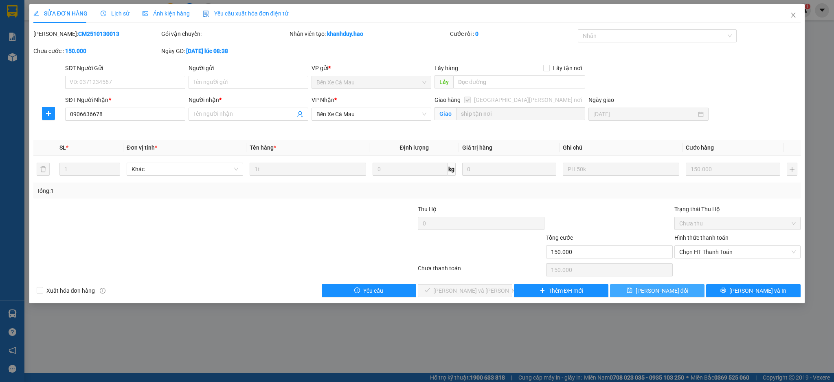
click at [668, 292] on span "[PERSON_NAME] đổi" at bounding box center [662, 290] width 53 height 9
click at [242, 120] on span at bounding box center [249, 114] width 120 height 13
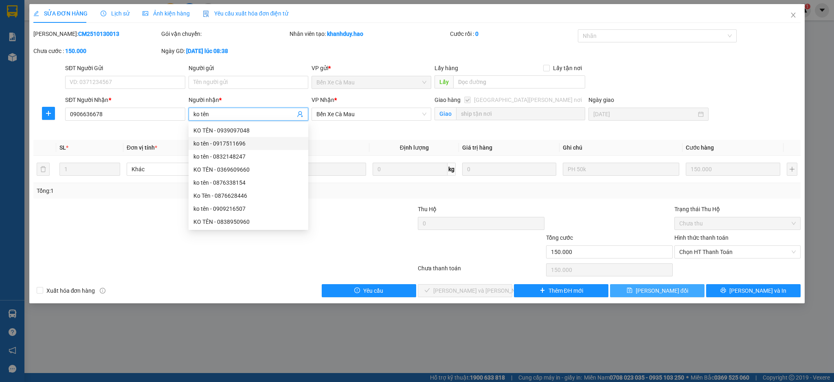
type input "ko tên"
click at [670, 287] on span "[PERSON_NAME] đổi" at bounding box center [662, 290] width 53 height 9
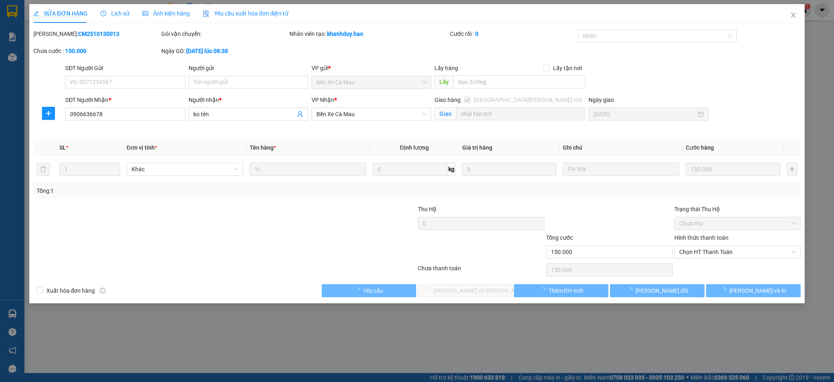
click at [792, 17] on div "tho.hao 1" at bounding box center [786, 10] width 49 height 14
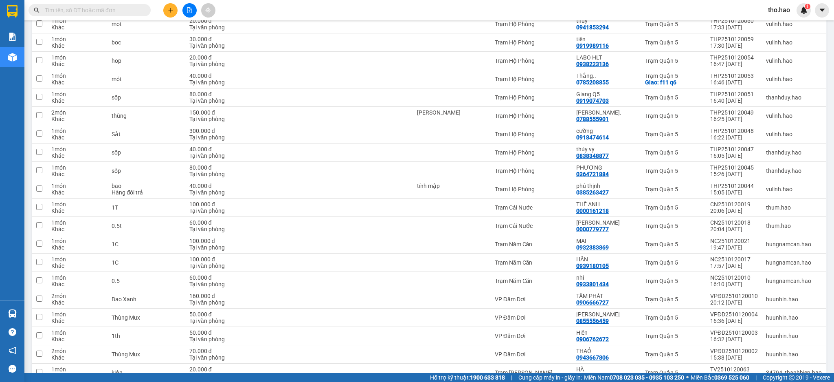
scroll to position [1672, 0]
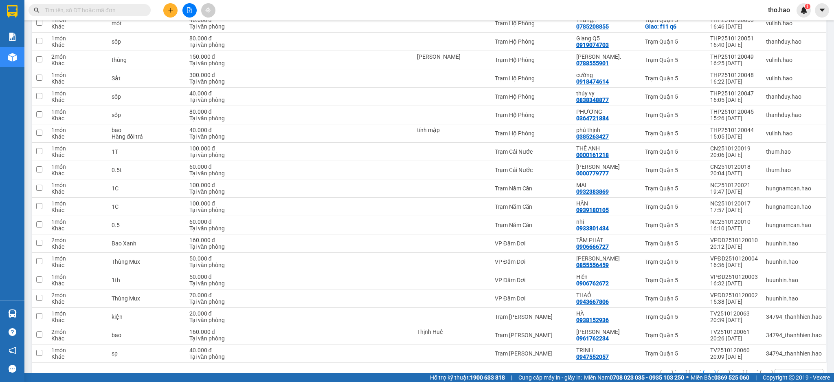
click at [686, 369] on div "1 2 3 4 100 / trang open" at bounding box center [429, 376] width 789 height 14
click at [689, 370] on button "1" at bounding box center [695, 376] width 12 height 12
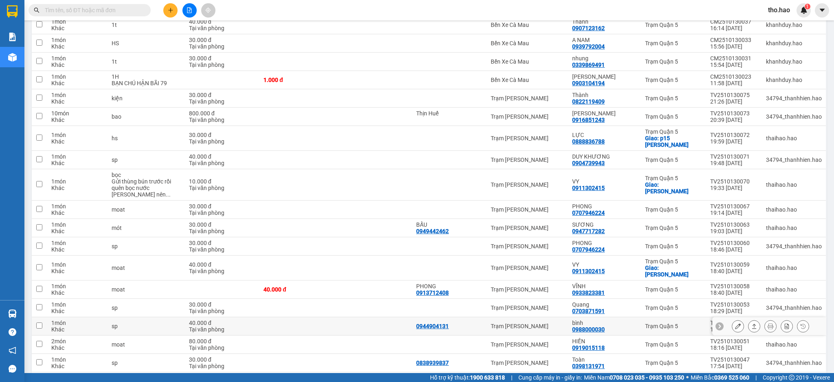
scroll to position [1698, 0]
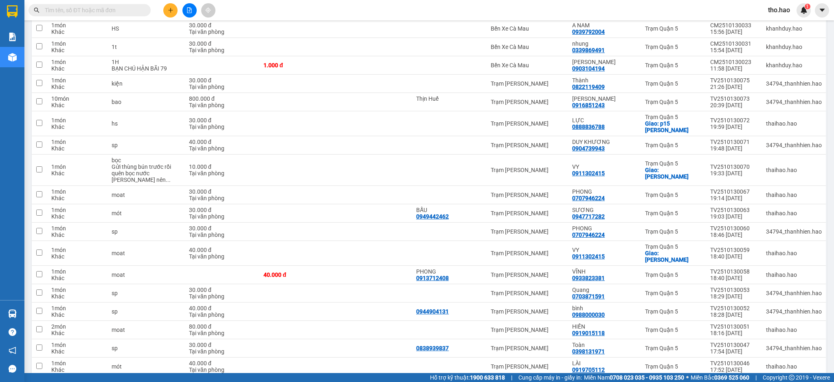
drag, startPoint x: 703, startPoint y: 352, endPoint x: 660, endPoint y: 325, distance: 50.4
click at [704, 381] on button "2" at bounding box center [710, 389] width 12 height 12
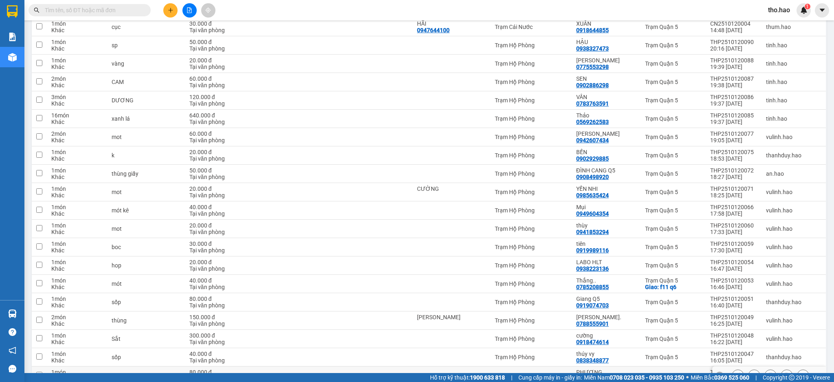
scroll to position [1672, 0]
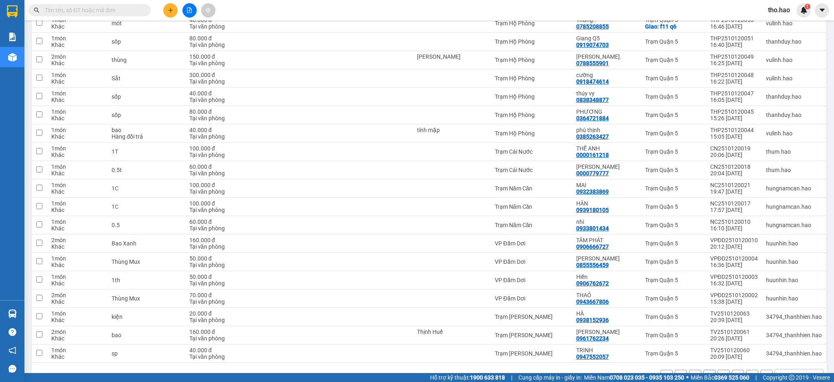
click at [692, 370] on button "1" at bounding box center [695, 376] width 12 height 12
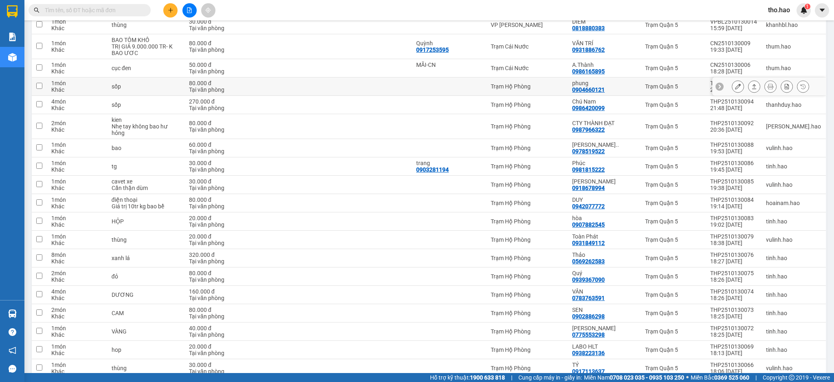
scroll to position [219, 0]
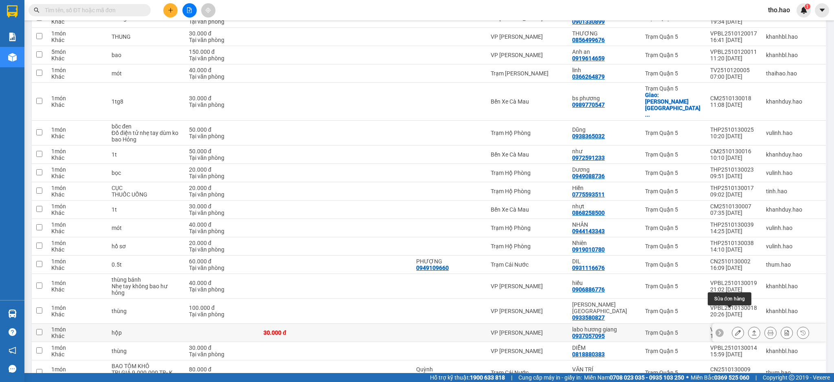
click at [735, 330] on icon at bounding box center [738, 333] width 6 height 6
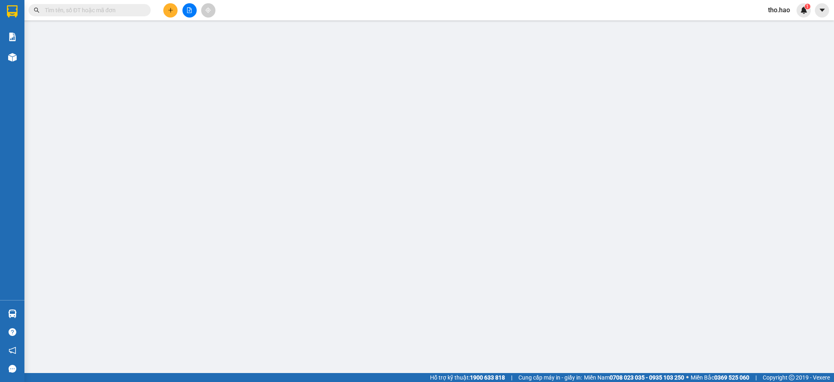
type input "0937057095"
type input "labo hương giang"
type input "30.000"
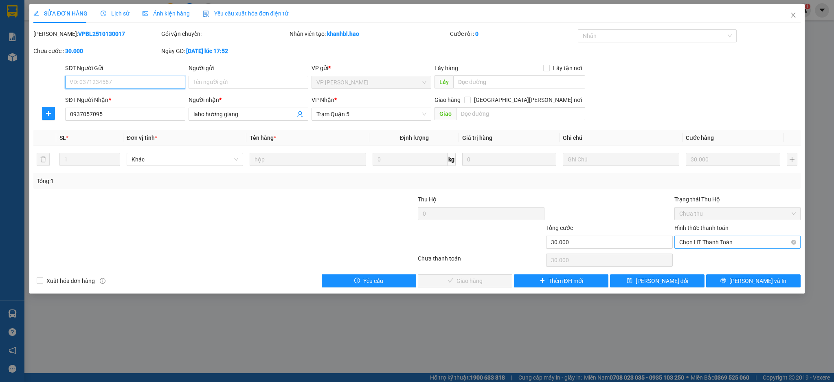
click at [721, 243] on span "Chọn HT Thanh Toán" at bounding box center [738, 242] width 117 height 12
click at [720, 262] on div "Tại văn phòng" at bounding box center [738, 258] width 117 height 9
type input "0"
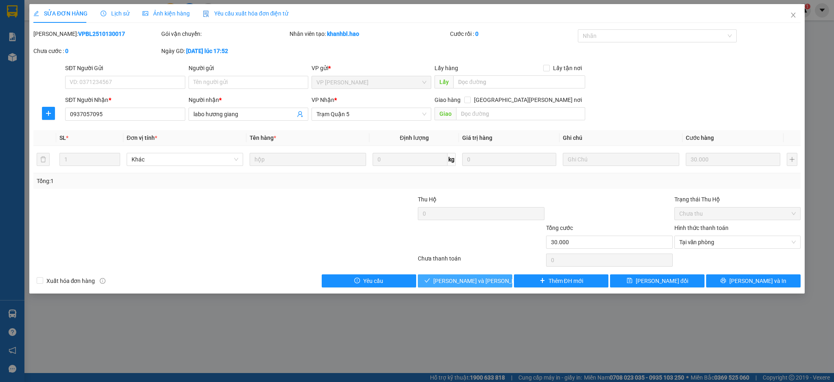
click at [485, 277] on span "[PERSON_NAME] và [PERSON_NAME] hàng" at bounding box center [488, 280] width 110 height 9
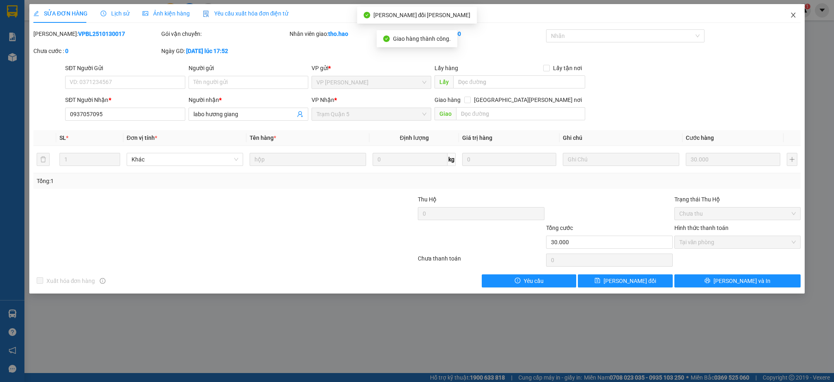
click at [792, 19] on span "Close" at bounding box center [793, 15] width 23 height 23
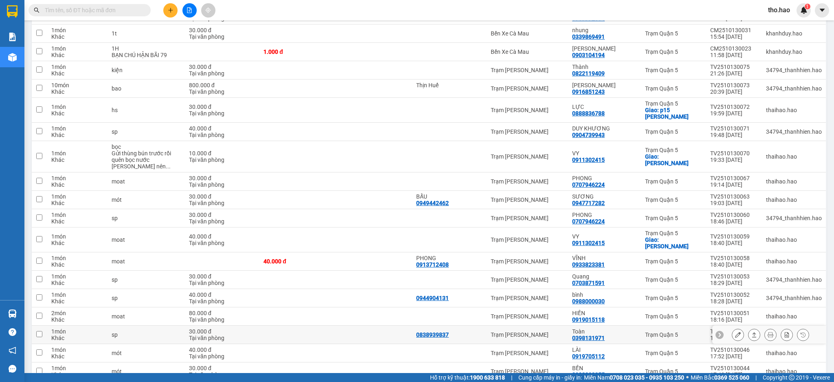
scroll to position [1698, 0]
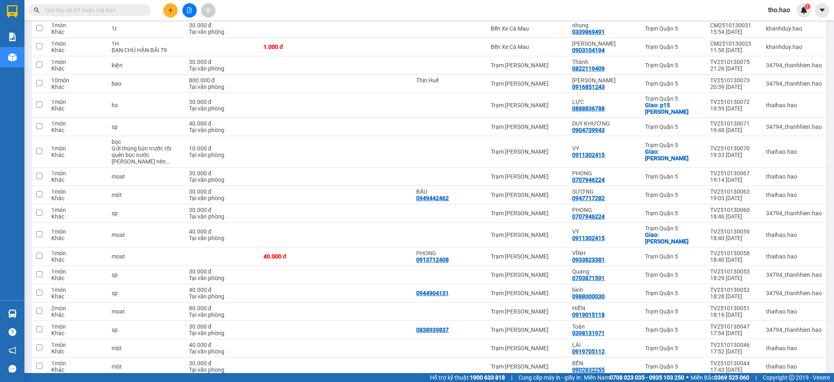
click at [699, 376] on div "1 2 3 4 100 / trang open" at bounding box center [429, 389] width 795 height 26
click at [704, 381] on button "2" at bounding box center [710, 389] width 12 height 12
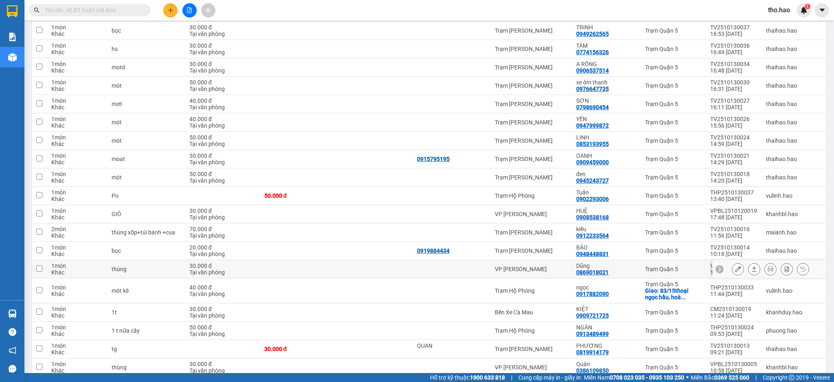
scroll to position [206, 0]
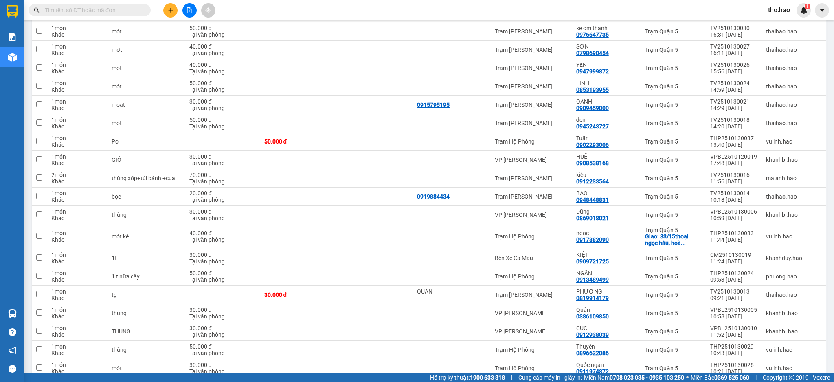
click at [83, 9] on input "text" at bounding box center [93, 10] width 96 height 9
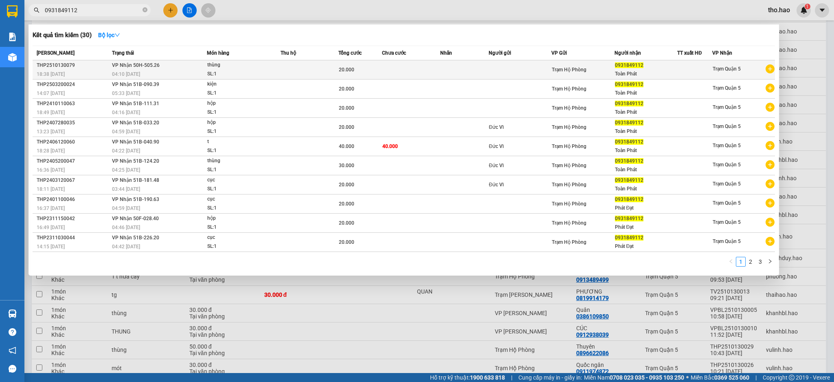
type input "0931849112"
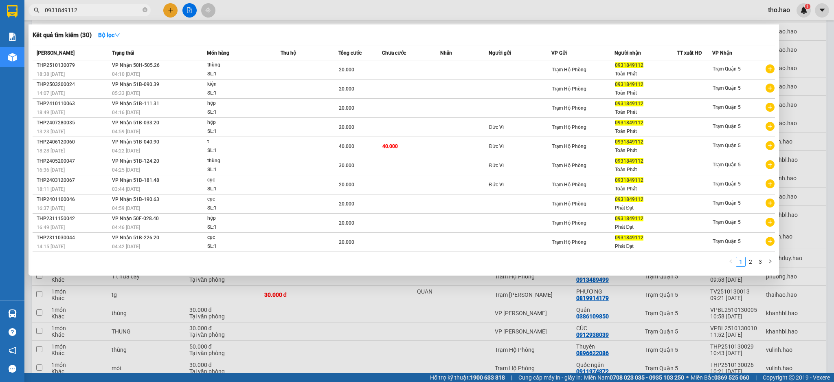
click at [118, 66] on span "VP Nhận 50H-505.26" at bounding box center [136, 65] width 48 height 6
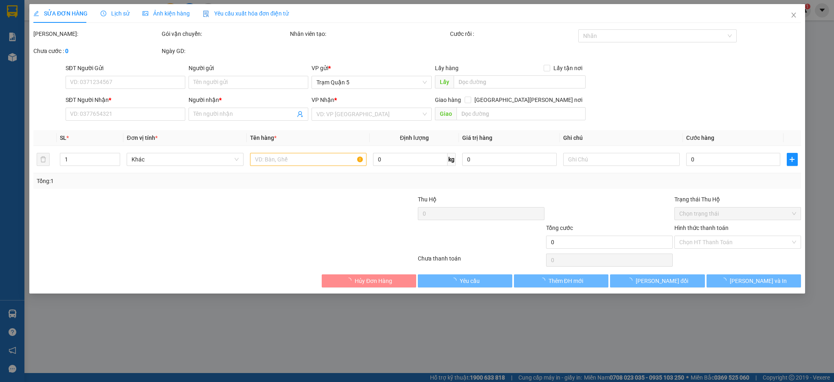
type input "0931849112"
type input "Toàn Phát"
type input "20.000"
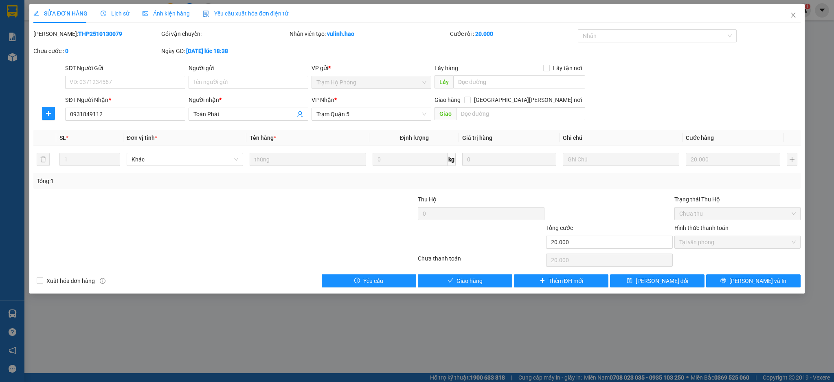
click at [167, 13] on span "Ảnh kiện hàng" at bounding box center [166, 13] width 47 height 7
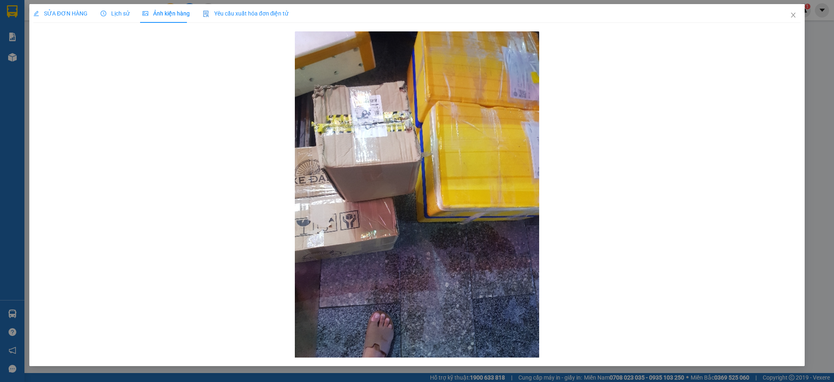
drag, startPoint x: 81, startPoint y: 12, endPoint x: 136, endPoint y: 13, distance: 54.2
click at [81, 12] on span "SỬA ĐƠN HÀNG" at bounding box center [60, 13] width 54 height 7
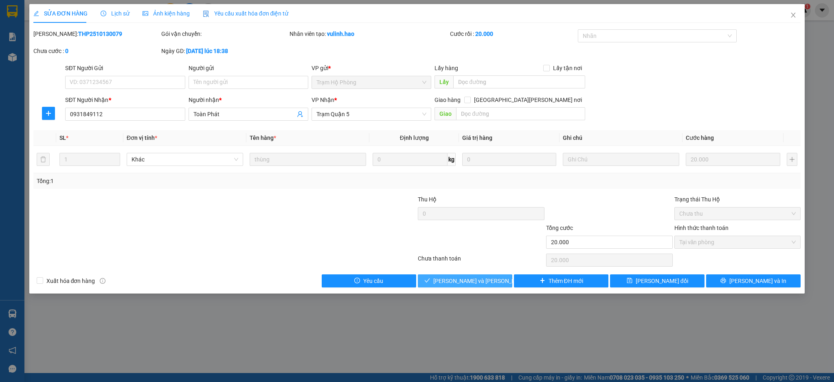
drag, startPoint x: 476, startPoint y: 279, endPoint x: 827, endPoint y: 33, distance: 429.0
click at [477, 279] on span "[PERSON_NAME] và [PERSON_NAME] hàng" at bounding box center [488, 280] width 110 height 9
type input "0"
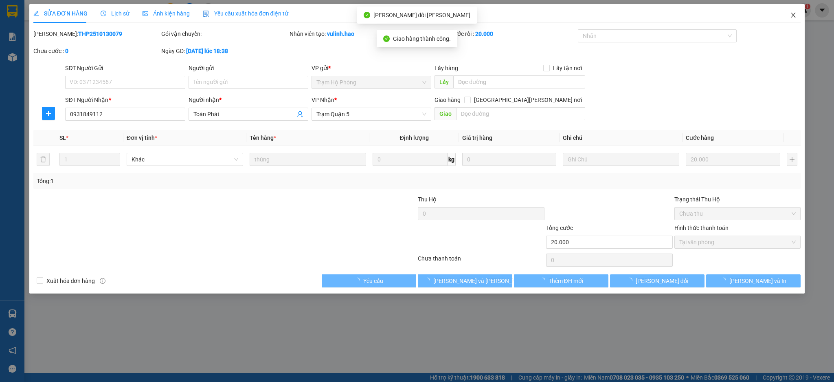
click at [795, 16] on icon "close" at bounding box center [793, 15] width 7 height 7
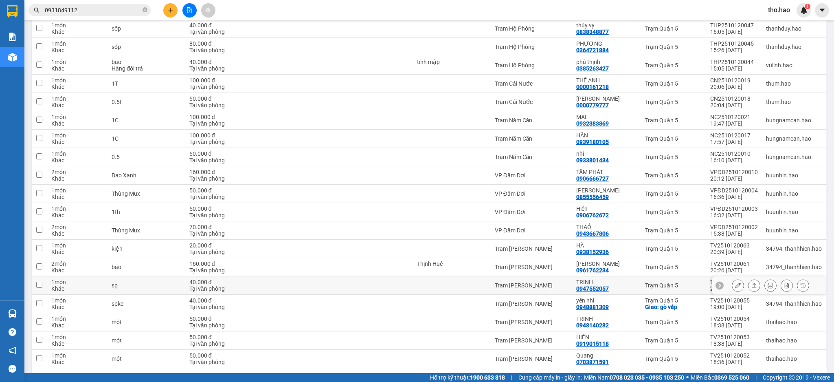
scroll to position [1672, 0]
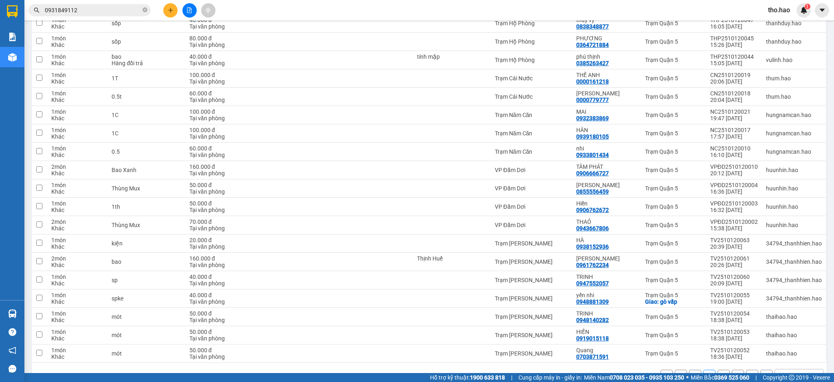
click at [690, 370] on button "1" at bounding box center [695, 376] width 12 height 12
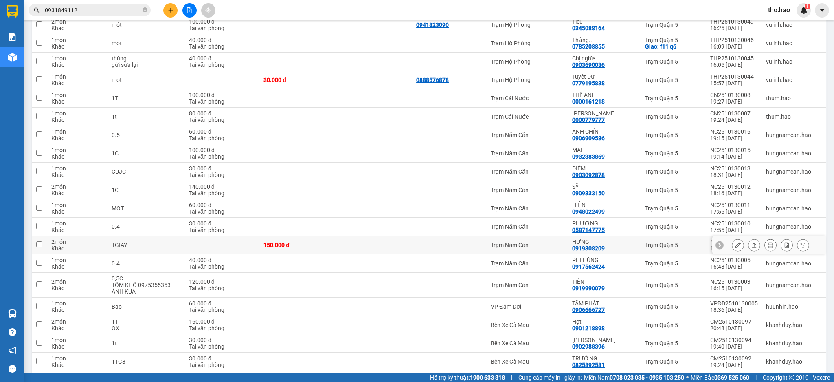
scroll to position [871, 0]
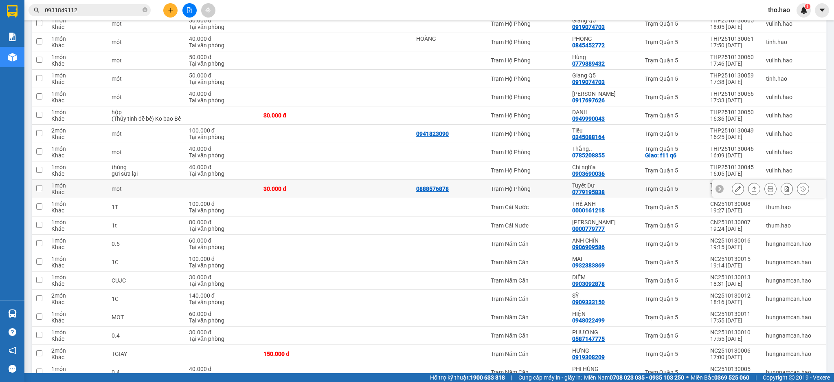
click at [732, 182] on button at bounding box center [737, 189] width 11 height 14
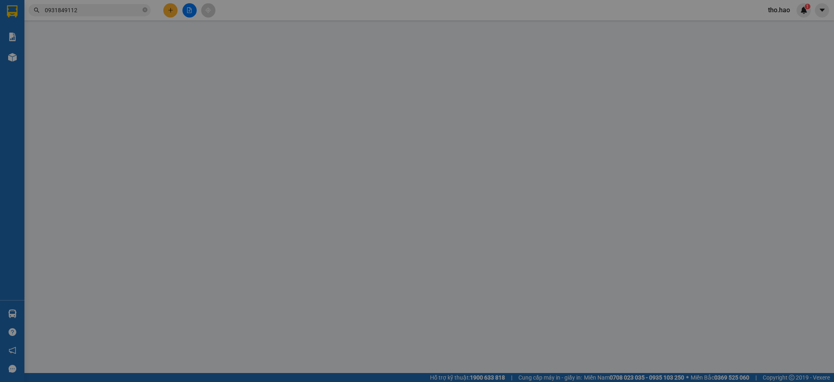
type input "0888576878"
type input "0779195838"
type input "Tuyết Dư"
type input "30.000"
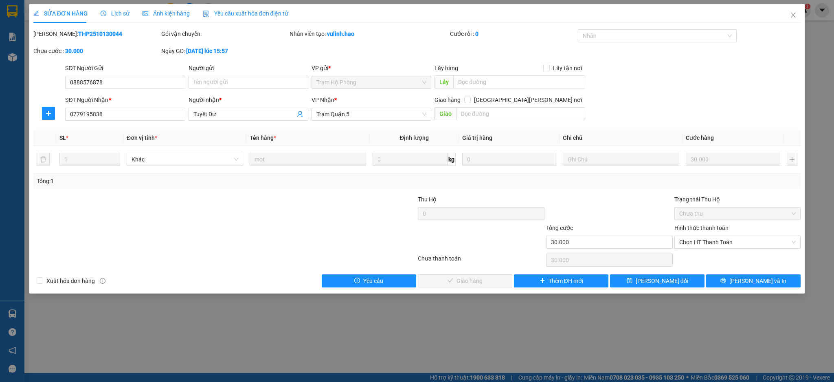
click at [161, 17] on div "Ảnh kiện hàng" at bounding box center [166, 13] width 47 height 9
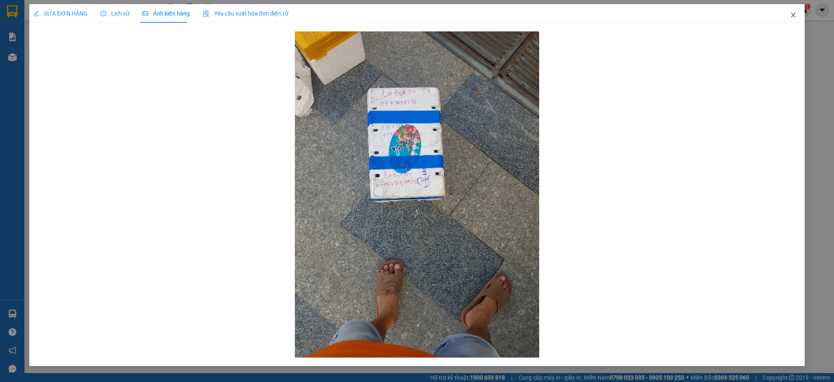
click at [790, 16] on icon "close" at bounding box center [793, 15] width 7 height 7
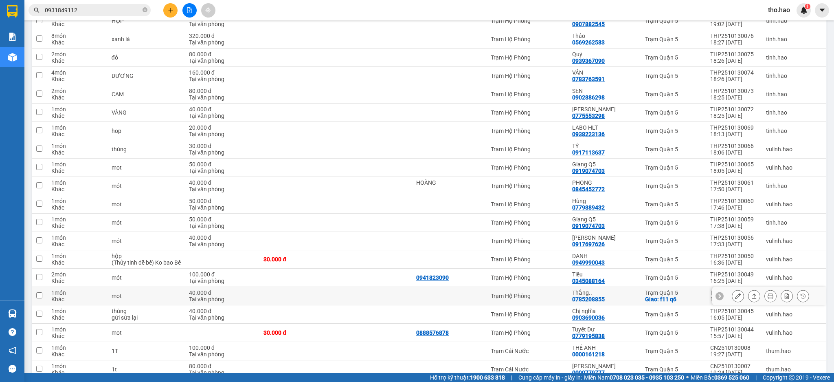
scroll to position [760, 0]
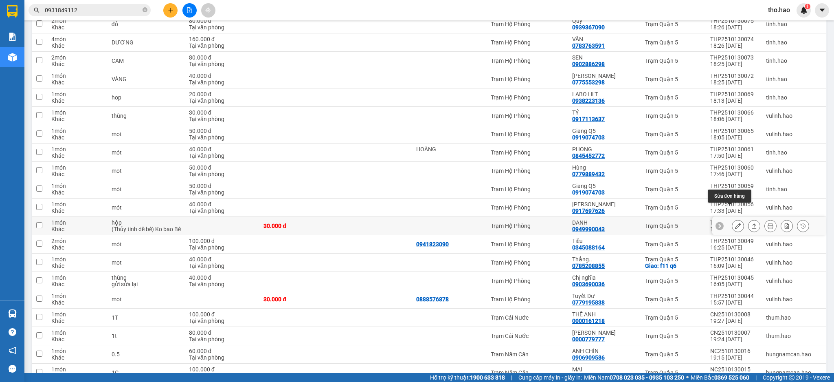
click at [735, 223] on icon at bounding box center [738, 226] width 6 height 6
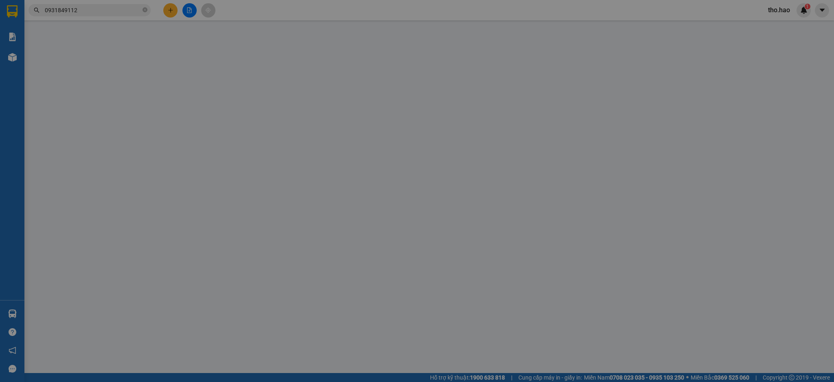
type input "0949990043"
type input "DANH"
type input "30.000"
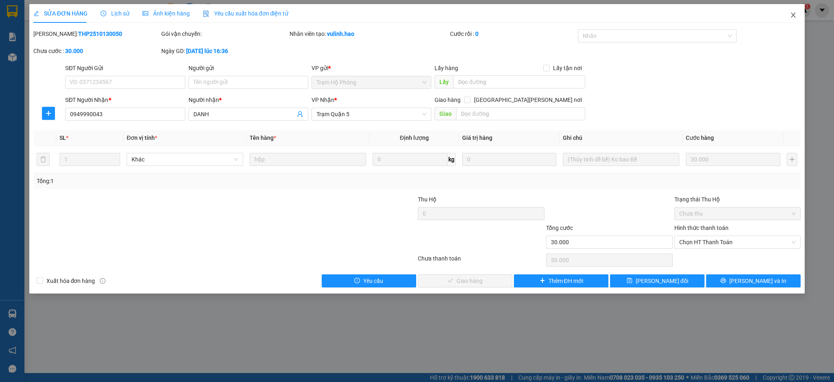
click at [793, 18] on icon "close" at bounding box center [793, 15] width 7 height 7
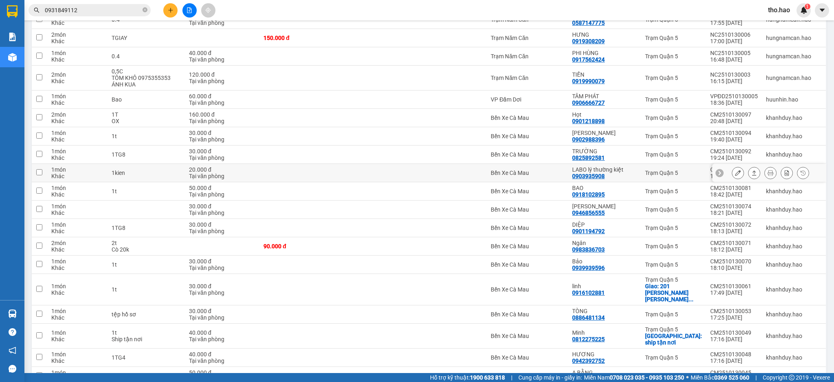
scroll to position [1195, 0]
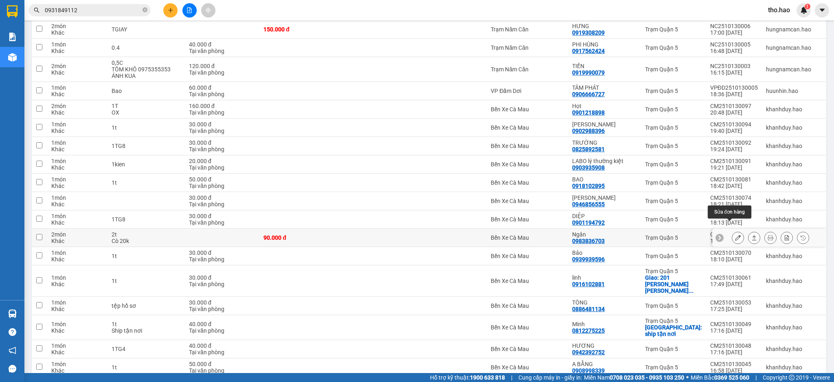
click at [735, 235] on icon at bounding box center [738, 238] width 6 height 6
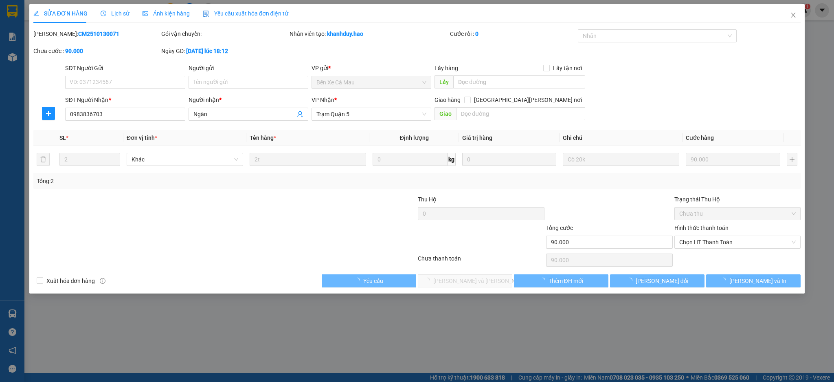
type input "0983836703"
type input "Ngân"
type input "90.000"
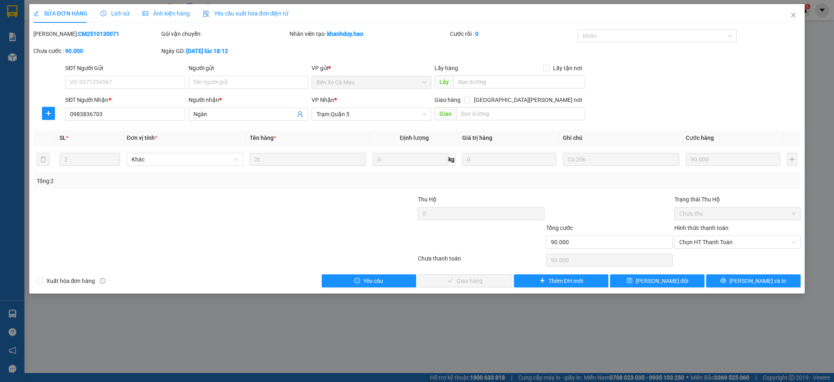
click at [174, 19] on div "Ảnh kiện hàng" at bounding box center [166, 13] width 47 height 19
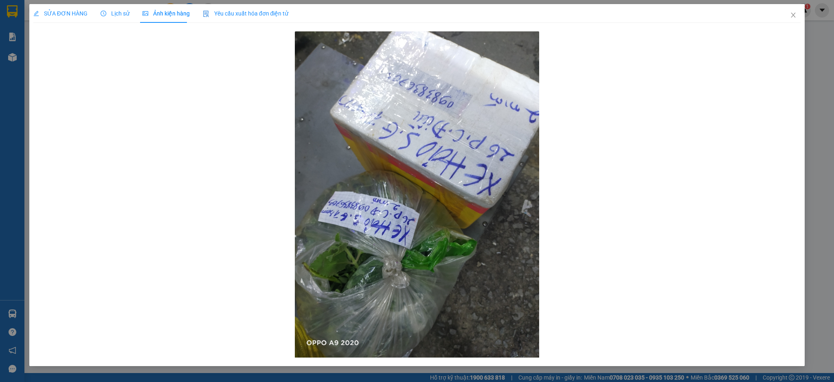
drag, startPoint x: 46, startPoint y: 18, endPoint x: 359, endPoint y: 43, distance: 313.4
click at [48, 16] on div "SỬA ĐƠN HÀNG" at bounding box center [60, 13] width 54 height 19
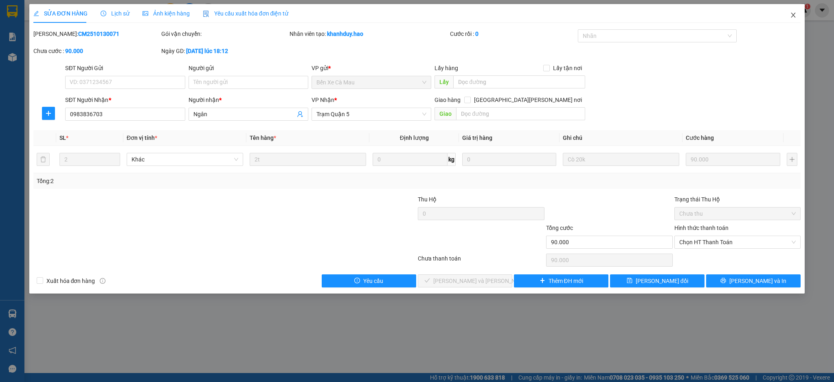
click at [792, 16] on icon "close" at bounding box center [793, 15] width 7 height 7
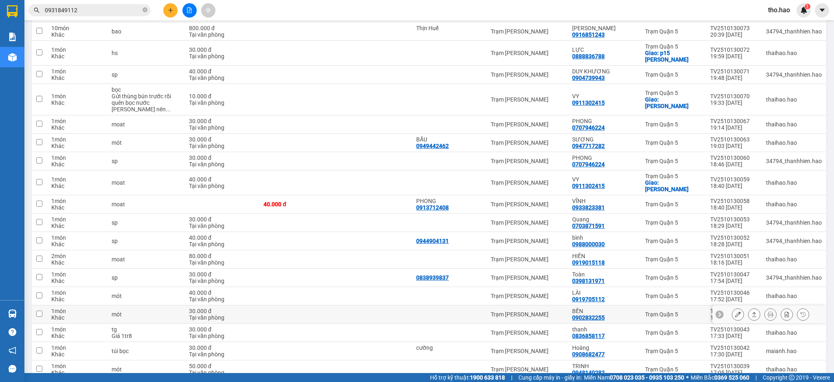
scroll to position [1698, 0]
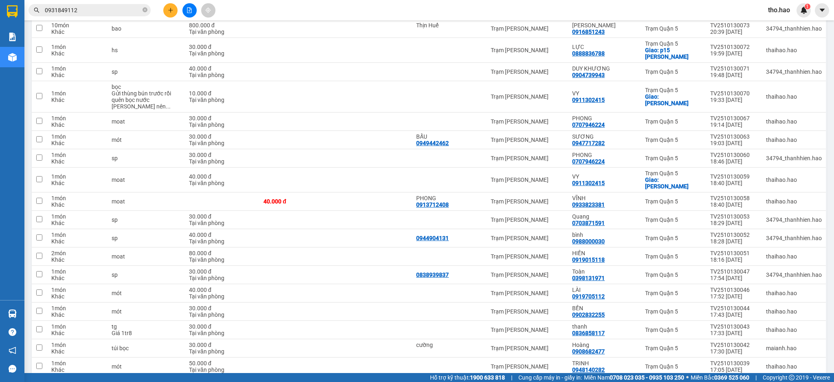
click at [704, 381] on button "2" at bounding box center [710, 389] width 12 height 12
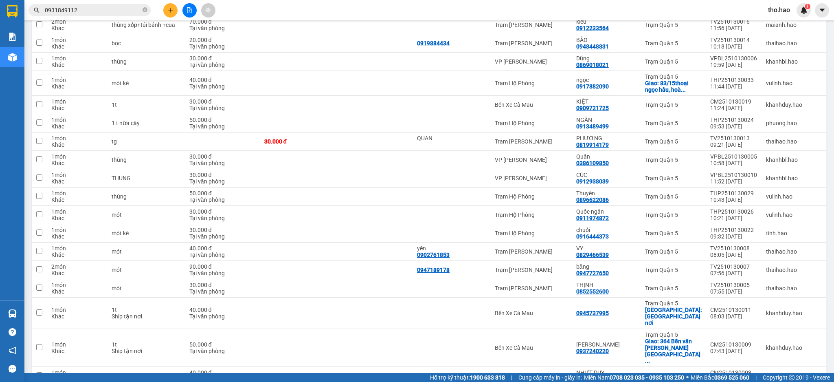
scroll to position [315, 0]
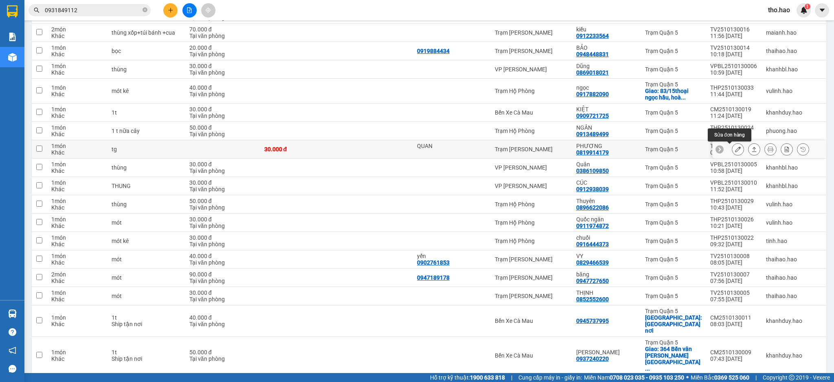
click at [735, 147] on icon at bounding box center [738, 149] width 6 height 6
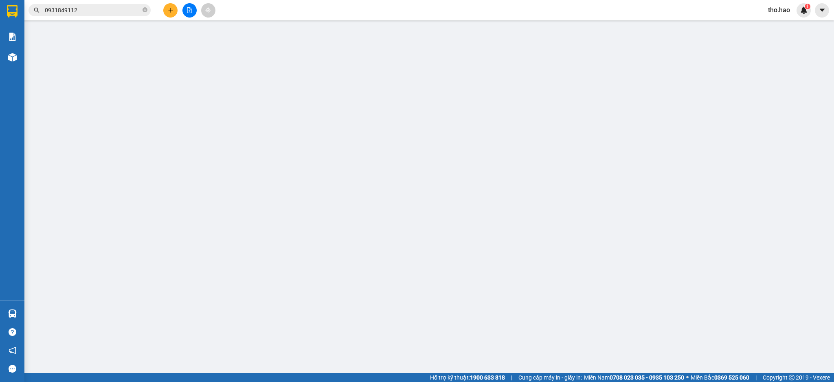
type input "QUAN"
type input "0819914179"
type input "PHƯƠNG"
type input "30.000"
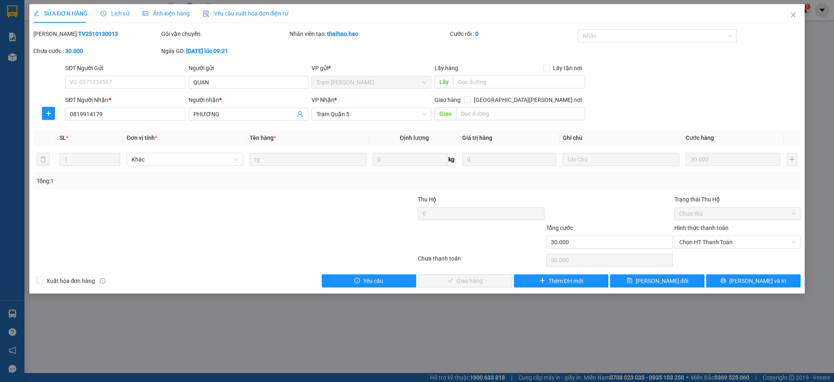
click at [165, 13] on span "Ảnh kiện hàng" at bounding box center [166, 13] width 47 height 7
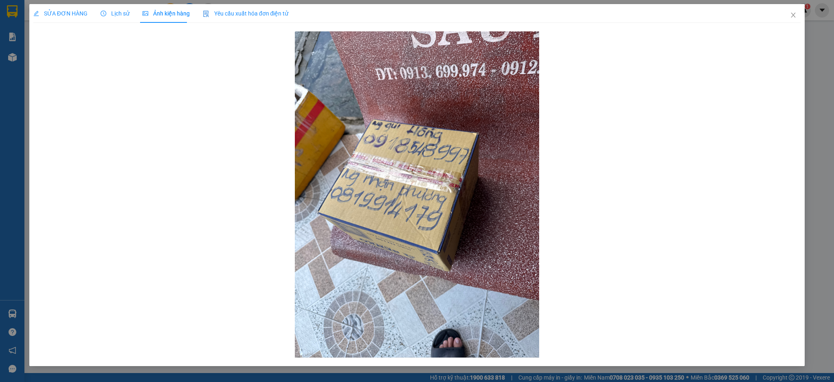
click at [68, 19] on div "SỬA ĐƠN HÀNG" at bounding box center [60, 13] width 54 height 19
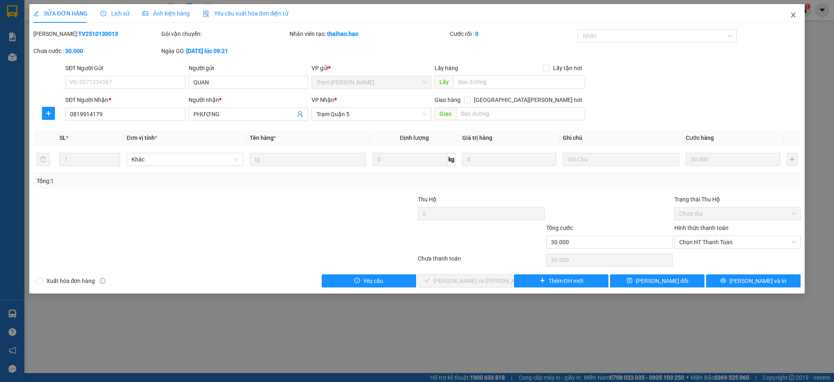
click at [791, 16] on icon "close" at bounding box center [793, 15] width 7 height 7
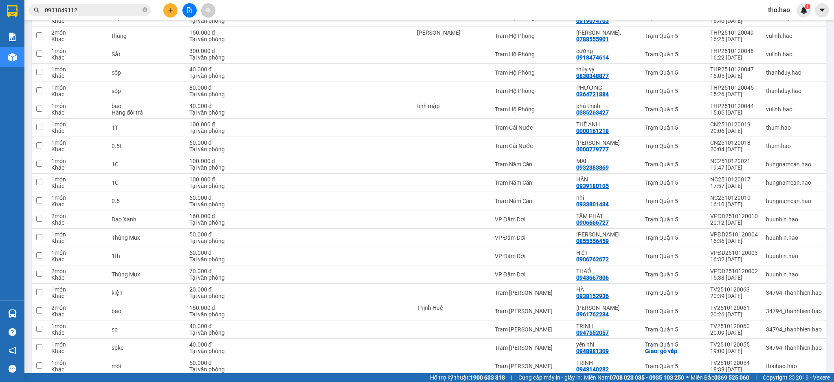
scroll to position [1672, 0]
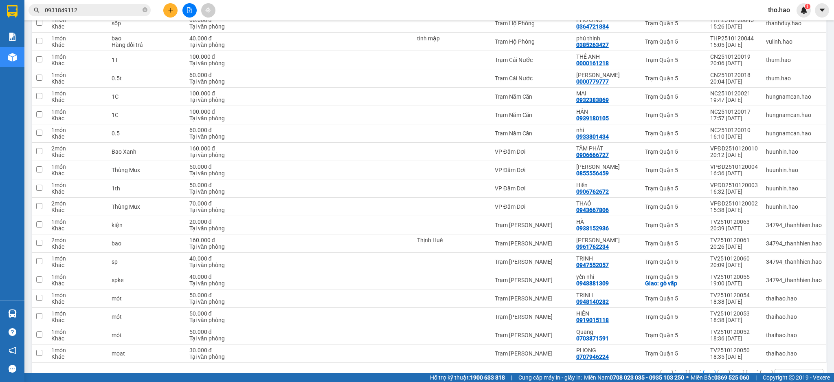
drag, startPoint x: 691, startPoint y: 355, endPoint x: 658, endPoint y: 352, distance: 32.8
click at [691, 370] on button "1" at bounding box center [695, 376] width 12 height 12
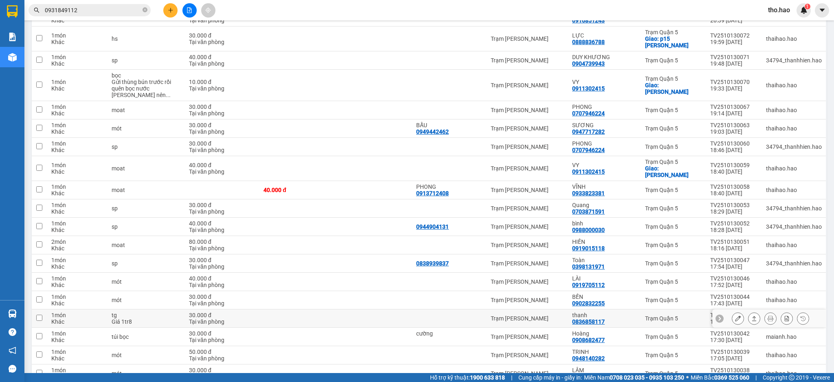
scroll to position [1698, 0]
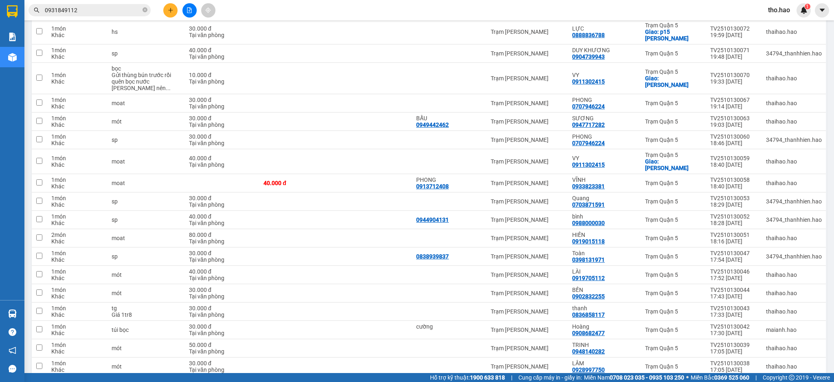
click at [718, 381] on button "3" at bounding box center [724, 389] width 12 height 12
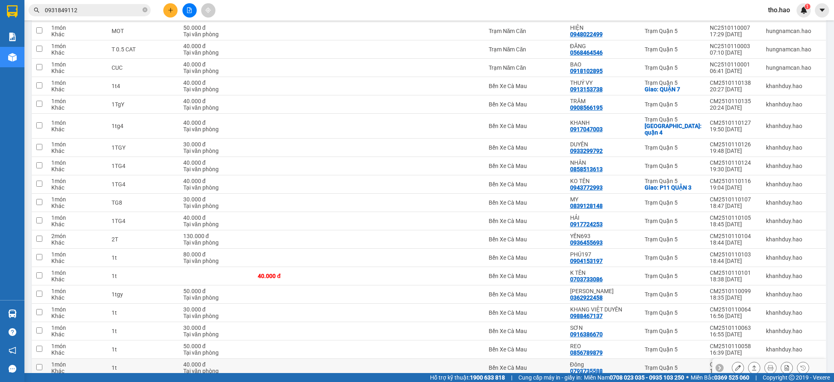
scroll to position [1672, 0]
click at [144, 12] on icon "close-circle" at bounding box center [145, 9] width 5 height 5
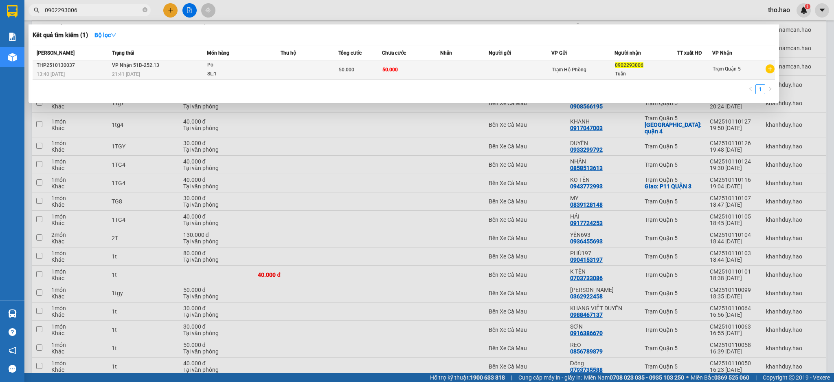
type input "0902293006"
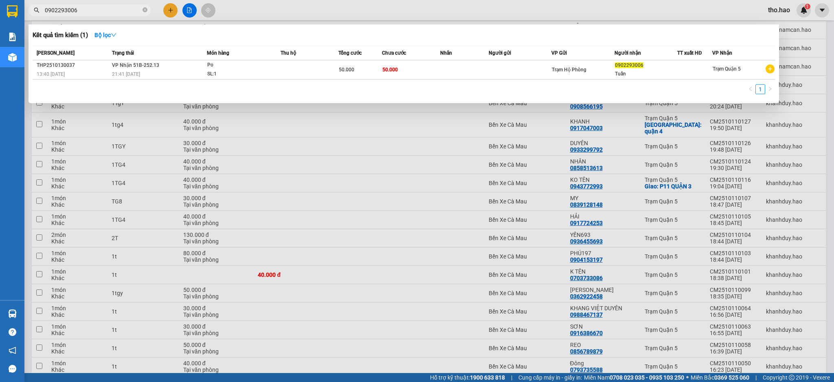
click at [222, 74] on div "SL: 1" at bounding box center [237, 74] width 61 height 9
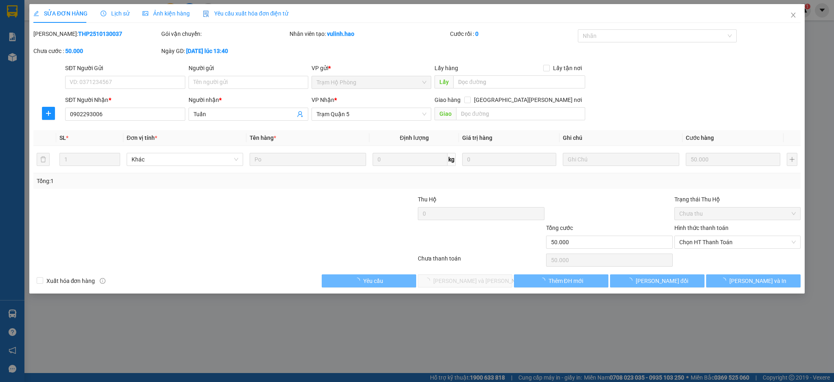
type input "0902293006"
type input "Tuấn"
type input "50.000"
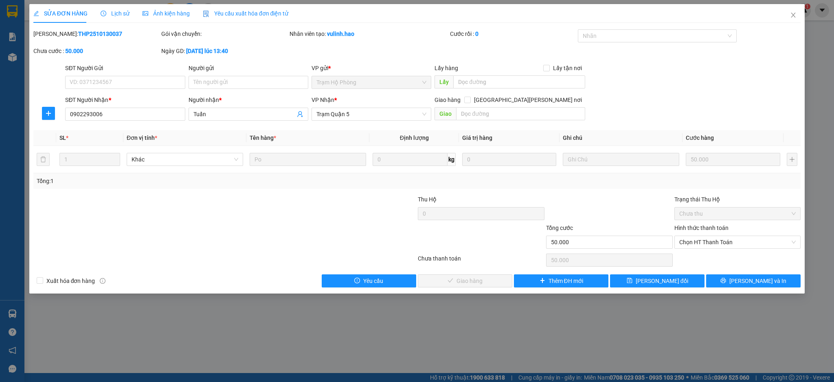
click at [154, 13] on span "Ảnh kiện hàng" at bounding box center [166, 13] width 47 height 7
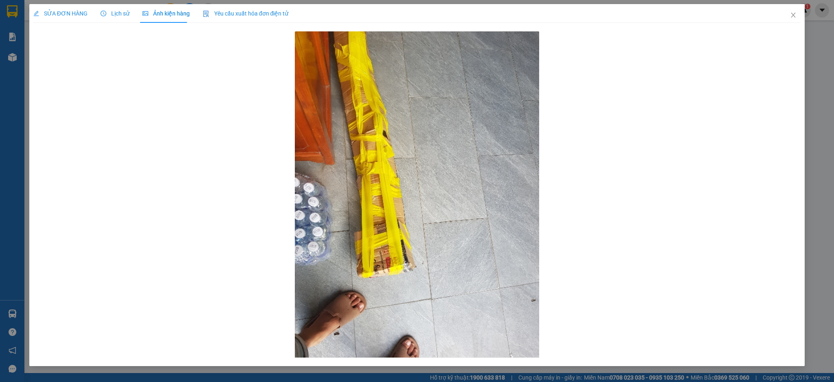
click at [59, 13] on span "SỬA ĐƠN HÀNG" at bounding box center [60, 13] width 54 height 7
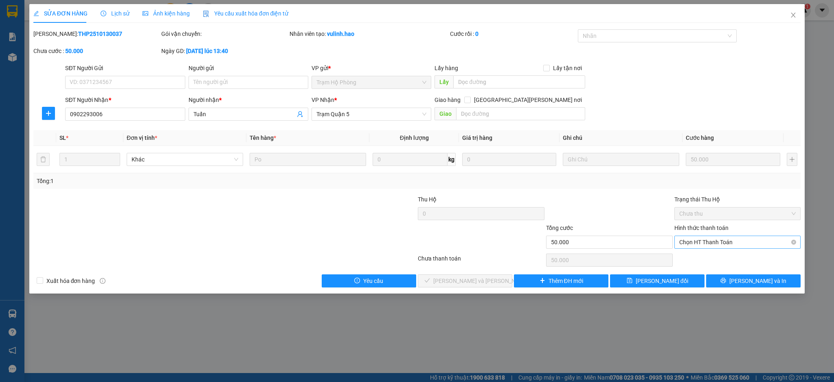
click at [719, 242] on span "Chọn HT Thanh Toán" at bounding box center [738, 242] width 117 height 12
drag, startPoint x: 710, startPoint y: 261, endPoint x: 686, endPoint y: 256, distance: 24.1
click at [709, 260] on div "Tại văn phòng" at bounding box center [738, 258] width 117 height 9
type input "0"
drag, startPoint x: 462, startPoint y: 277, endPoint x: 459, endPoint y: 271, distance: 6.4
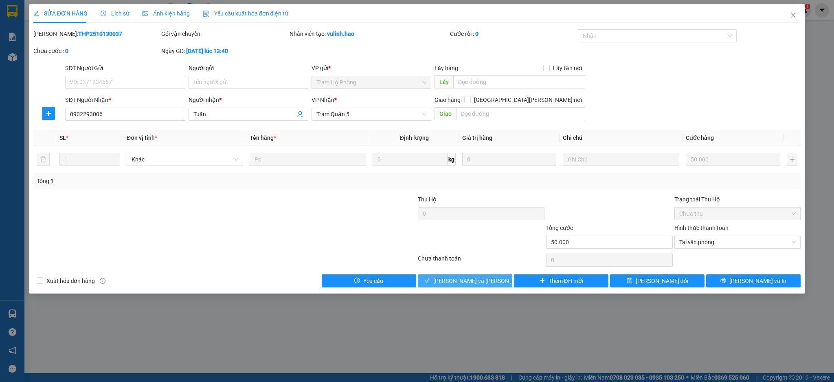
click at [459, 272] on div "Total Paid Fee 0 Total UnPaid Fee 50.000 Cash Collection Total Fee Mã ĐH: THP25…" at bounding box center [417, 158] width 768 height 258
click at [467, 279] on span "[PERSON_NAME] và [PERSON_NAME] hàng" at bounding box center [488, 280] width 110 height 9
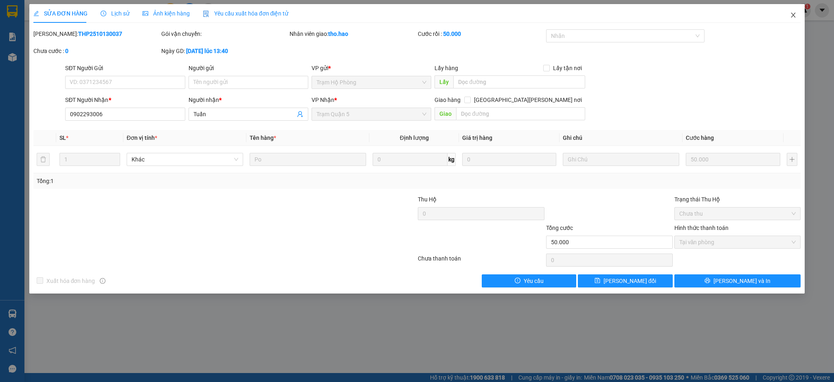
click at [793, 15] on icon "close" at bounding box center [794, 15] width 4 height 5
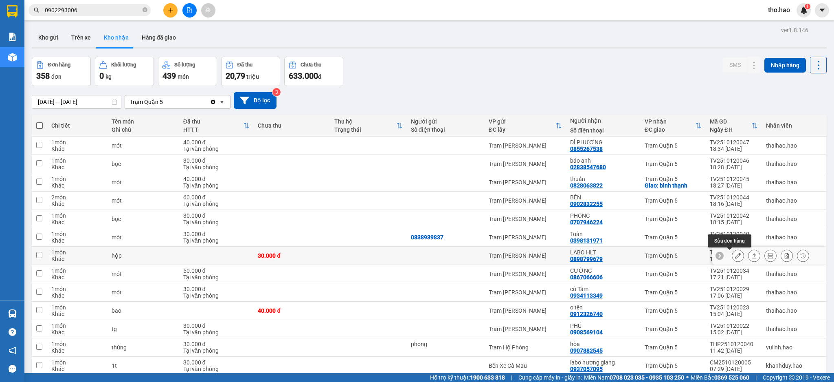
click at [735, 254] on icon at bounding box center [738, 256] width 6 height 6
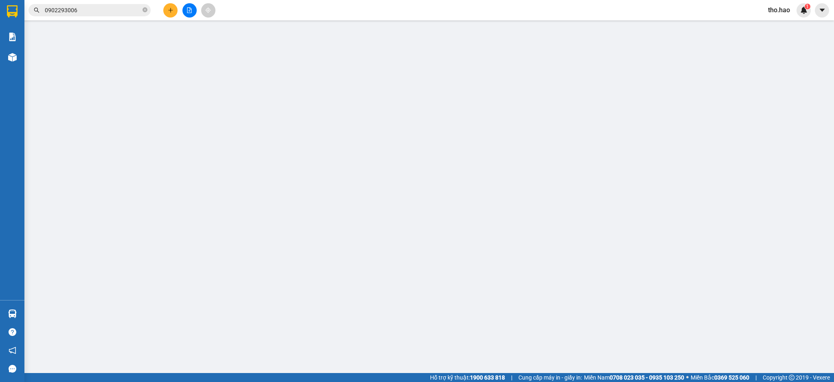
type input "0898799679"
type input "LABO HLT"
type input "30.000"
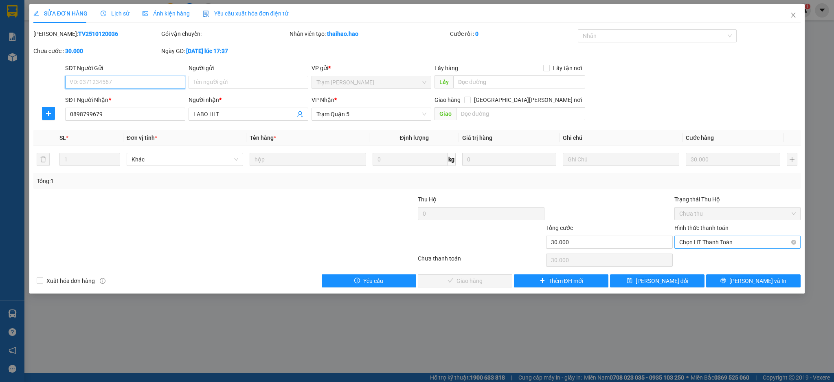
click at [727, 242] on span "Chọn HT Thanh Toán" at bounding box center [738, 242] width 117 height 12
drag, startPoint x: 719, startPoint y: 260, endPoint x: 511, endPoint y: 242, distance: 208.5
click at [718, 260] on div "Tại văn phòng" at bounding box center [738, 258] width 117 height 9
type input "0"
click at [468, 283] on span "[PERSON_NAME] và [PERSON_NAME] hàng" at bounding box center [488, 280] width 110 height 9
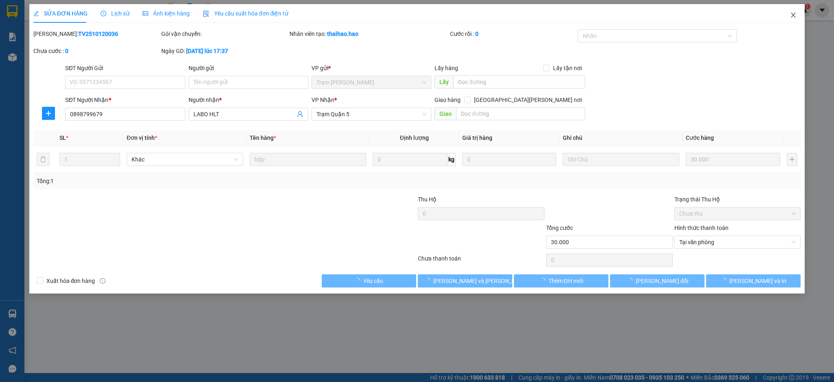
click at [792, 16] on icon "close" at bounding box center [793, 15] width 7 height 7
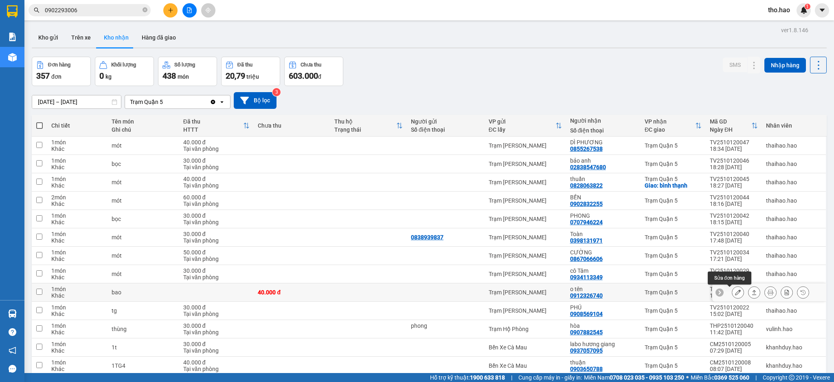
click at [733, 293] on button at bounding box center [737, 292] width 11 height 14
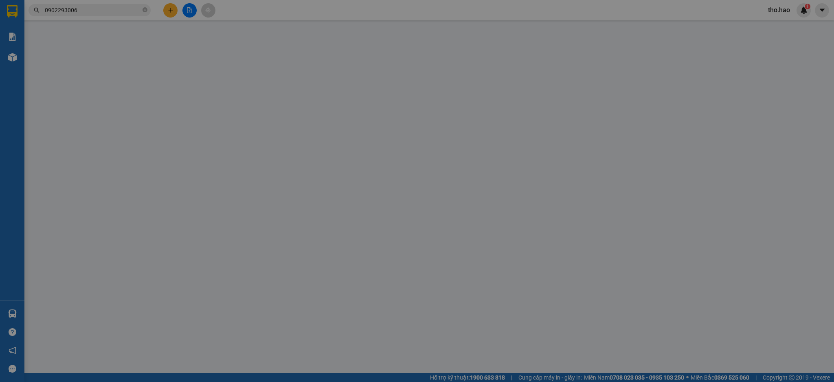
type input "0912326740"
type input "o tên"
type input "40.000"
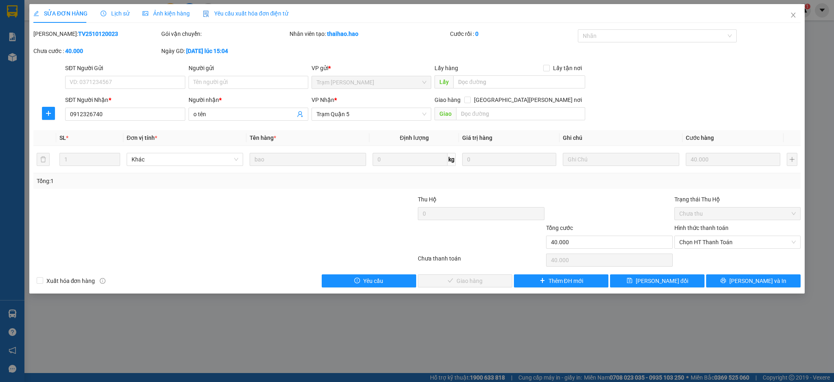
click at [167, 16] on span "Ảnh kiện hàng" at bounding box center [166, 13] width 47 height 7
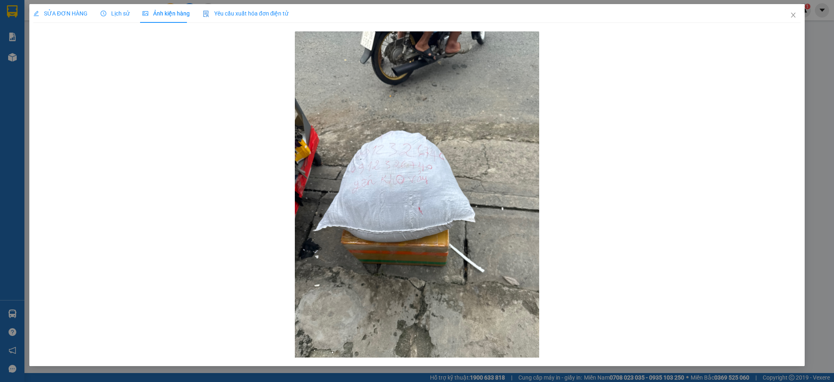
click at [113, 11] on span "Lịch sử" at bounding box center [115, 13] width 29 height 7
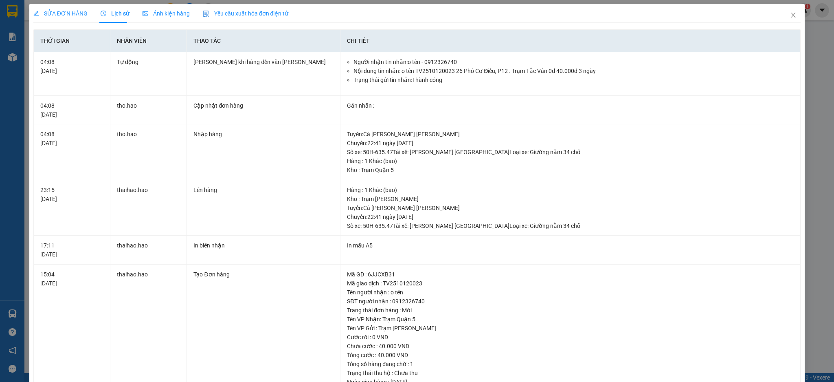
click at [55, 13] on span "SỬA ĐƠN HÀNG" at bounding box center [60, 13] width 54 height 7
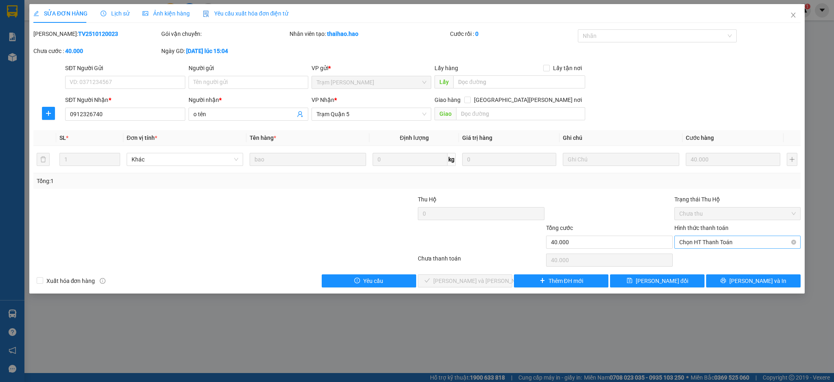
click at [693, 241] on span "Chọn HT Thanh Toán" at bounding box center [738, 242] width 117 height 12
drag, startPoint x: 686, startPoint y: 257, endPoint x: 606, endPoint y: 260, distance: 79.9
click at [686, 257] on div "Tại văn phòng" at bounding box center [738, 258] width 117 height 9
type input "0"
drag, startPoint x: 464, startPoint y: 280, endPoint x: 715, endPoint y: 132, distance: 290.9
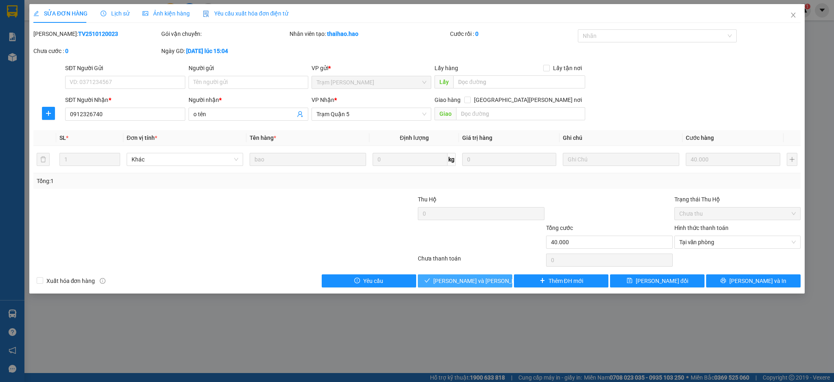
click at [464, 279] on span "[PERSON_NAME] và [PERSON_NAME] hàng" at bounding box center [488, 280] width 110 height 9
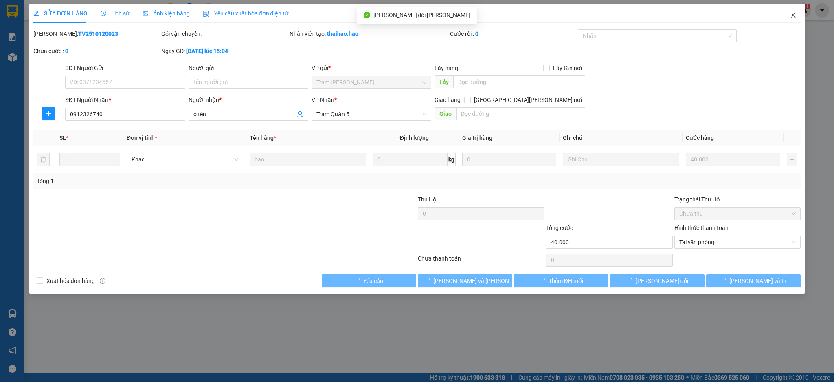
click at [793, 17] on icon "close" at bounding box center [793, 15] width 7 height 7
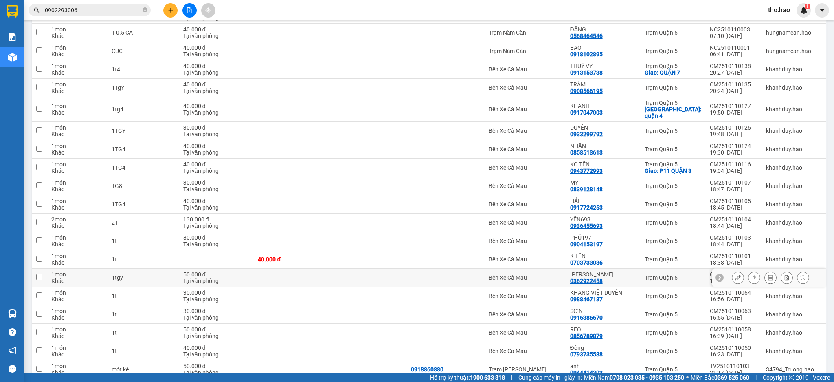
scroll to position [1672, 0]
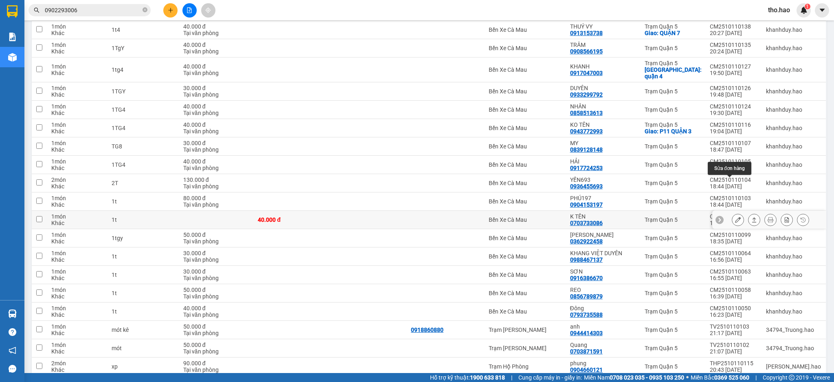
click at [735, 217] on icon at bounding box center [738, 220] width 6 height 6
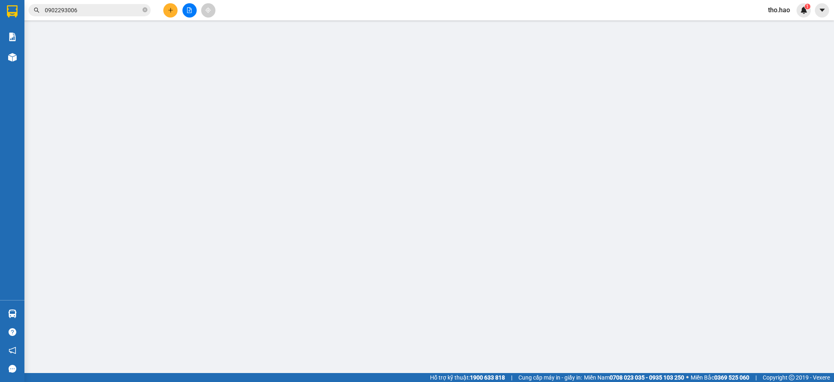
type input "0703733086"
type input "K TÊN"
type input "40.000"
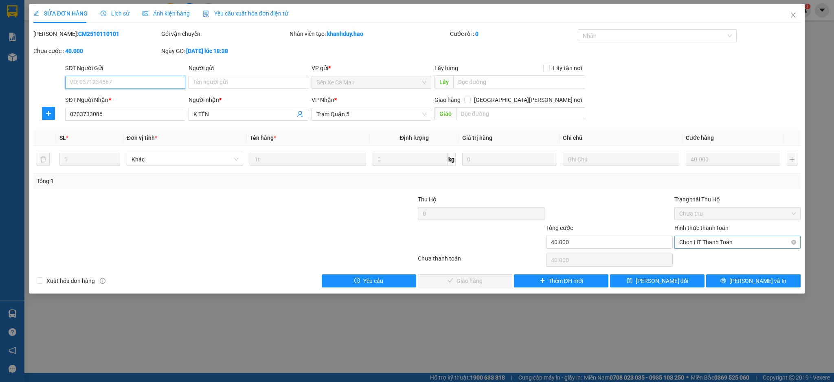
click at [716, 245] on span "Chọn HT Thanh Toán" at bounding box center [738, 242] width 117 height 12
drag, startPoint x: 718, startPoint y: 250, endPoint x: 572, endPoint y: 257, distance: 146.4
click at [719, 259] on div "Tại văn phòng" at bounding box center [738, 258] width 117 height 9
type input "0"
click at [462, 284] on span "[PERSON_NAME] và [PERSON_NAME] hàng" at bounding box center [488, 280] width 110 height 9
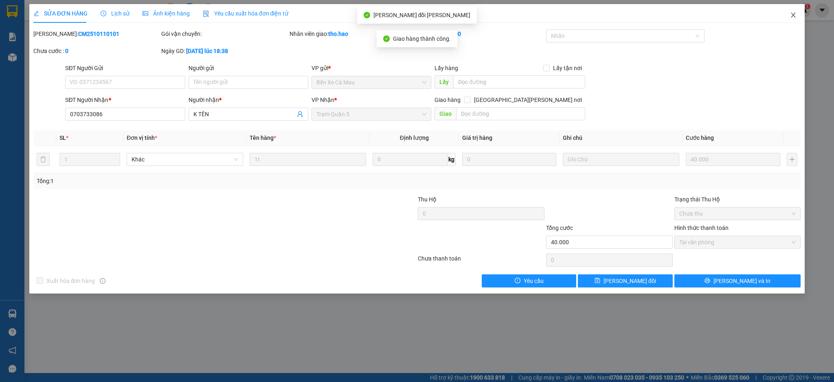
click at [792, 11] on span "Close" at bounding box center [793, 15] width 23 height 23
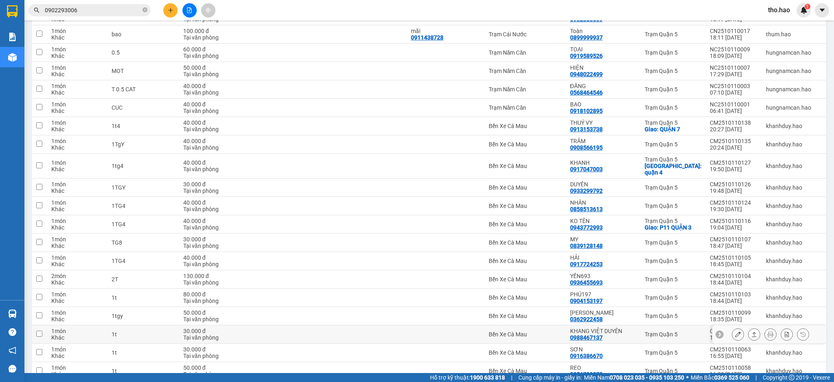
scroll to position [1672, 0]
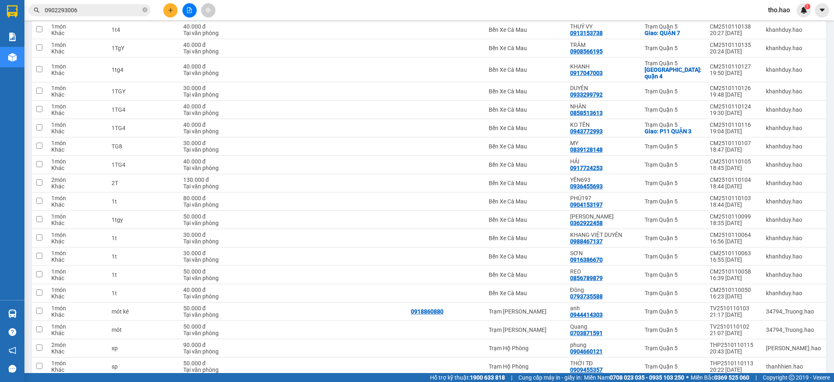
click at [732, 381] on button "4" at bounding box center [738, 389] width 12 height 12
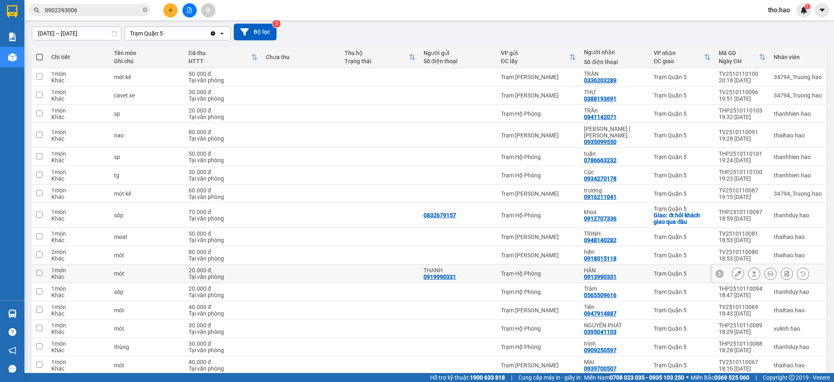
scroll to position [0, 0]
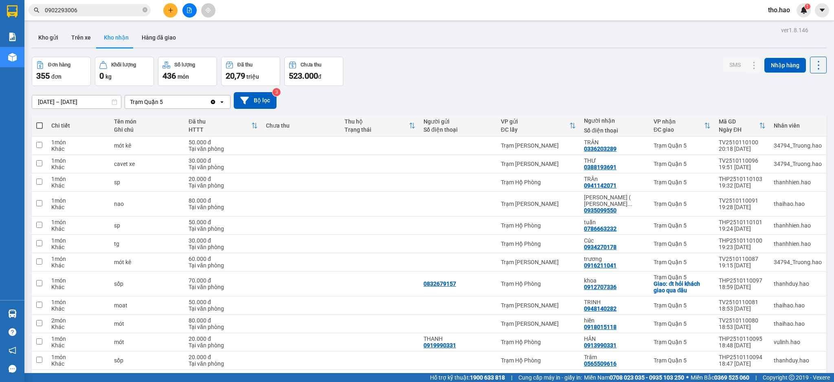
click at [497, 48] on div "Kho gửi Trên xe Kho nhận Hàng đã giao" at bounding box center [429, 38] width 795 height 21
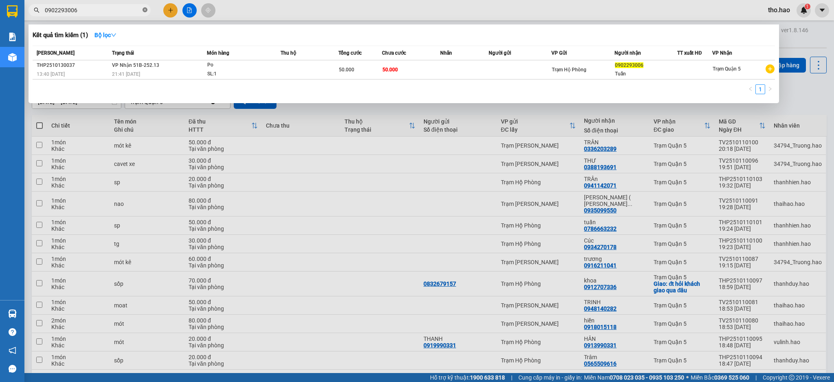
click at [145, 10] on icon "close-circle" at bounding box center [145, 9] width 5 height 5
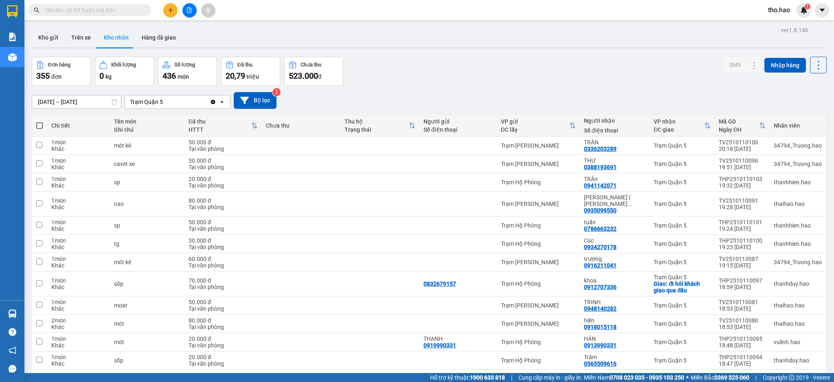
click at [456, 65] on div "Đơn hàng 355 đơn Khối lượng 0 kg Số lượng 436 món Đã thu 20,79 triệu Chưa thu 5…" at bounding box center [429, 71] width 795 height 29
click at [107, 7] on input "text" at bounding box center [93, 10] width 96 height 9
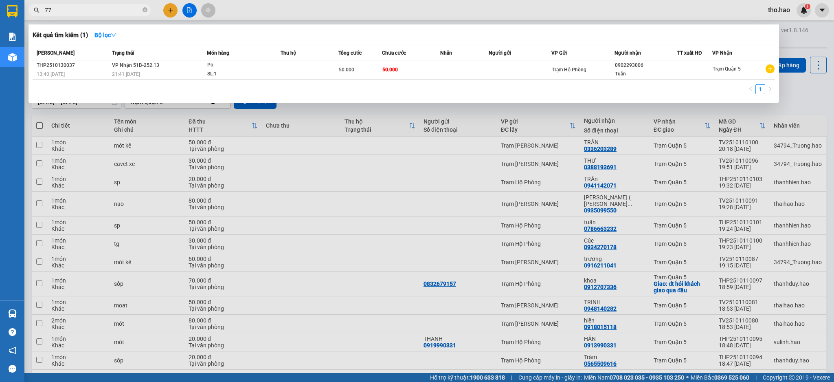
type input "772"
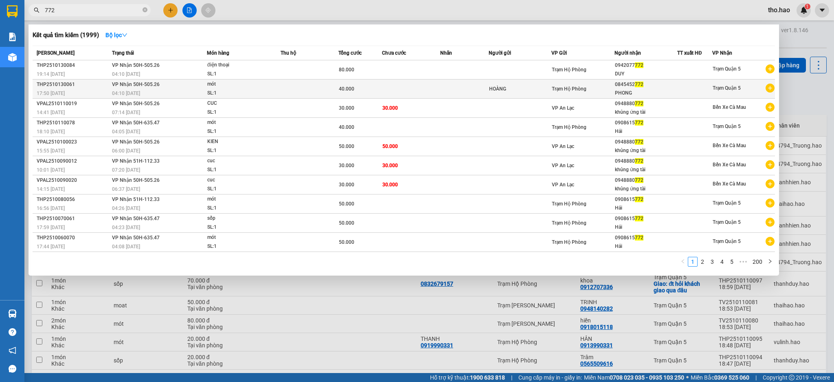
type input "772"
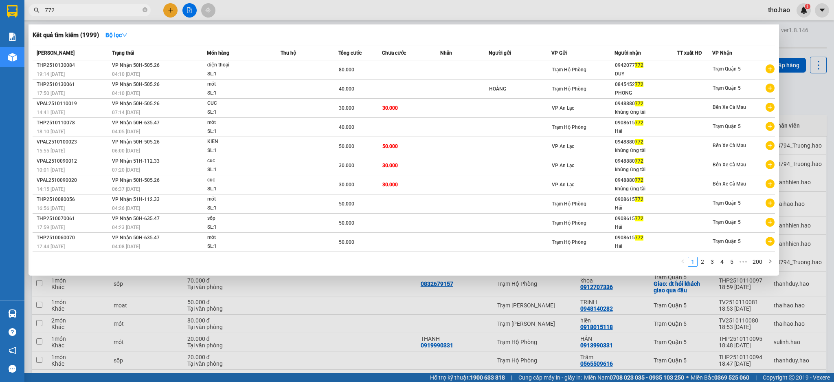
click at [226, 91] on div "SL: 1" at bounding box center [237, 93] width 61 height 9
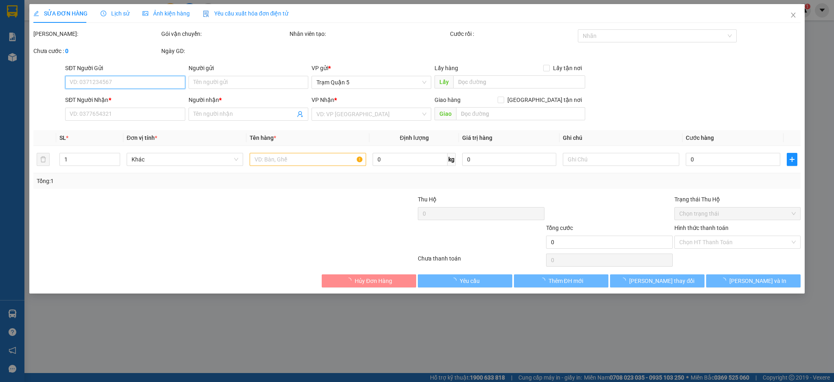
type input "HOÀNG"
type input "0845452772"
type input "PHONG"
type input "40.000"
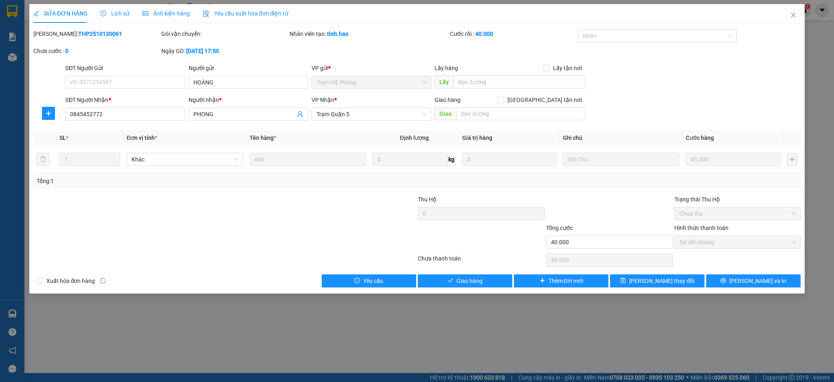
click at [157, 14] on span "Ảnh kiện hàng" at bounding box center [166, 13] width 47 height 7
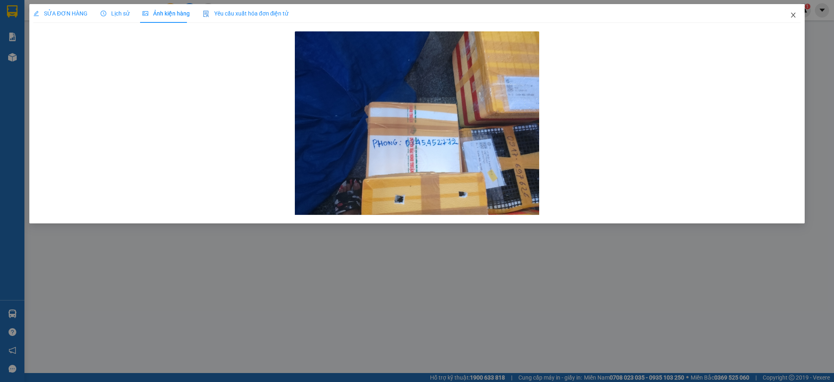
click at [793, 16] on icon "close" at bounding box center [794, 15] width 4 height 5
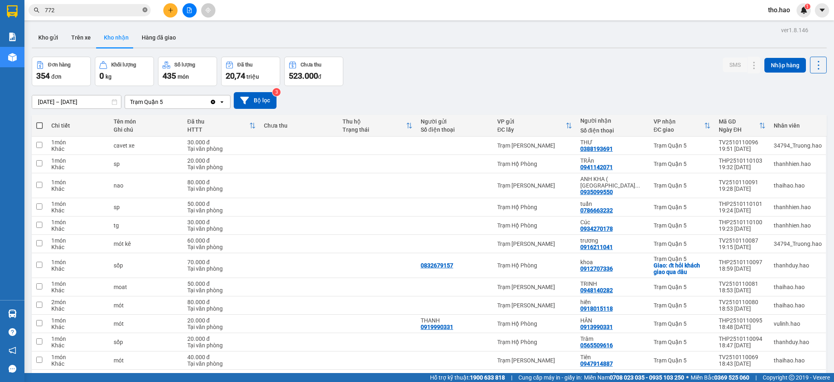
click at [146, 10] on icon "close-circle" at bounding box center [145, 9] width 5 height 5
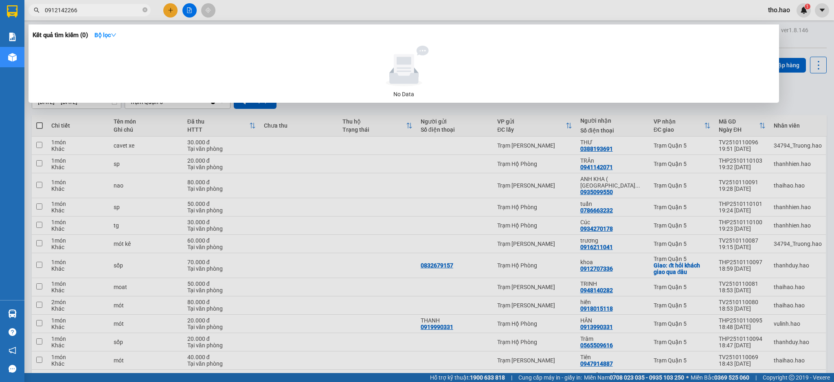
click at [117, 13] on input "0912142266" at bounding box center [93, 10] width 96 height 9
type input "0912142266"
